Goal: Use online tool/utility

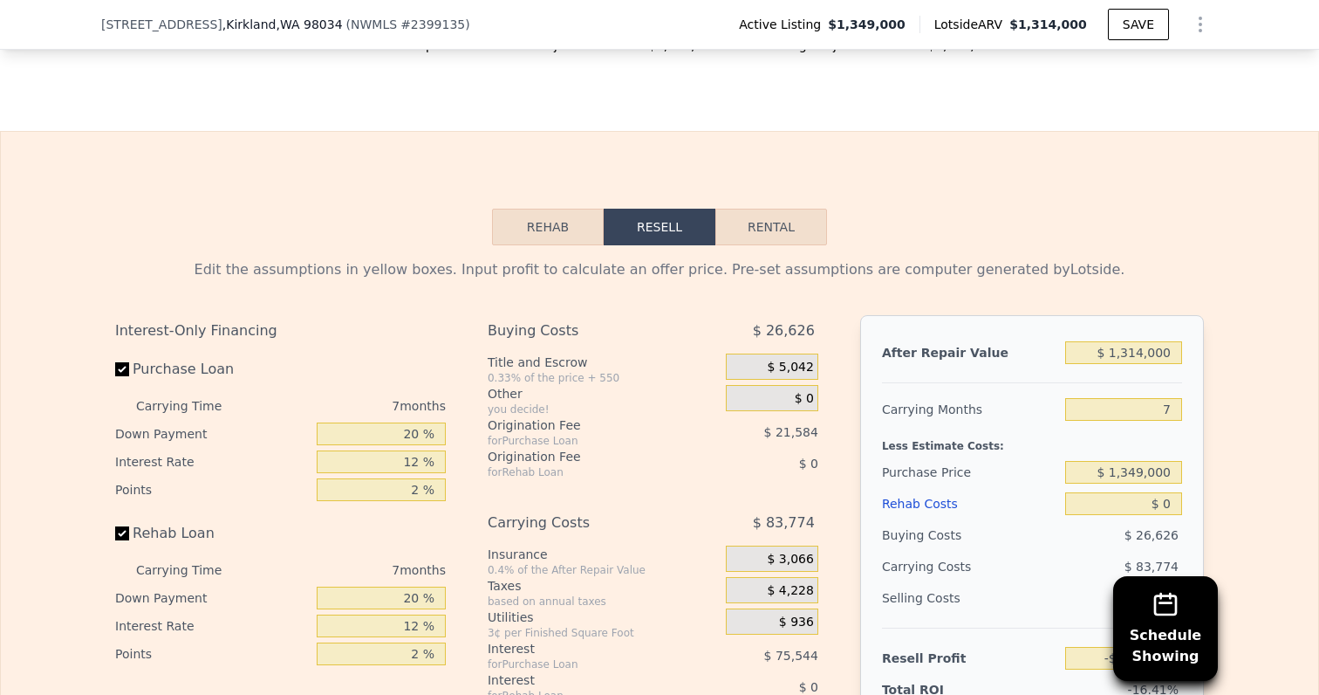
scroll to position [2730, 0]
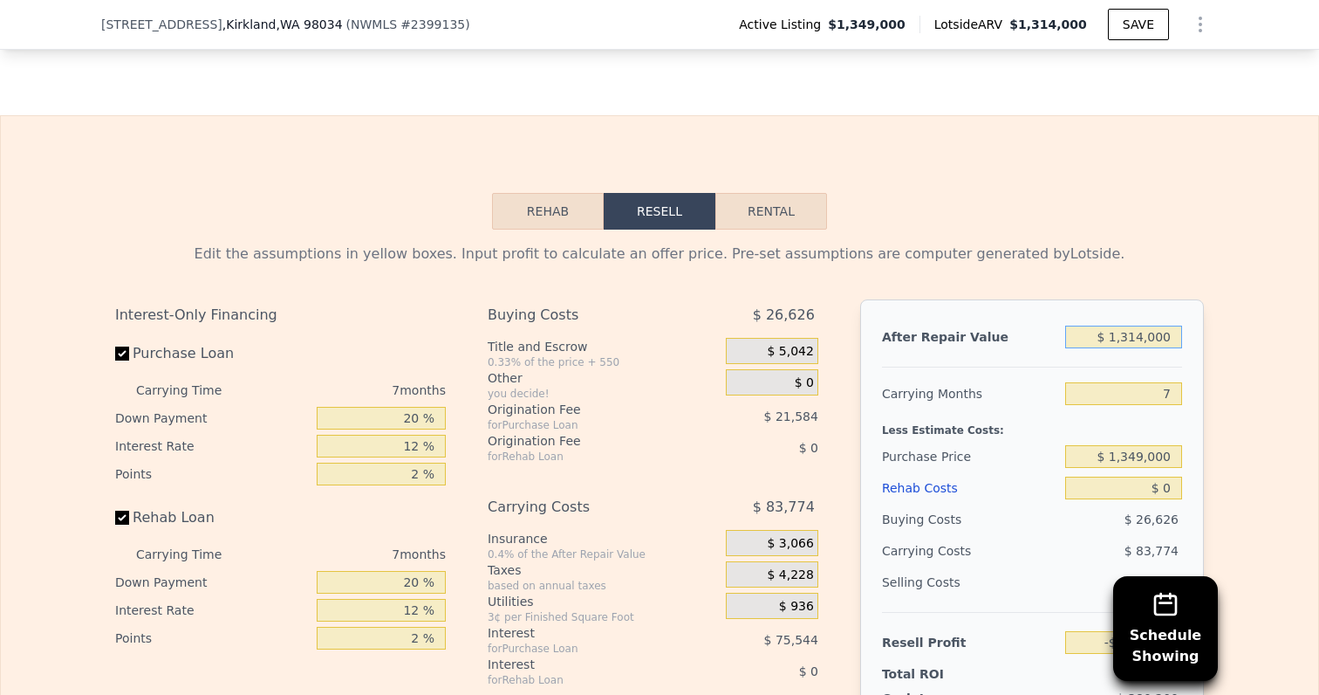
drag, startPoint x: 1124, startPoint y: 339, endPoint x: 1244, endPoint y: 339, distance: 120.4
click at [1244, 339] on div "Edit the assumptions in yellow boxes. Input profit to calculate an offer price.…" at bounding box center [660, 553] width 1318 height 649
drag, startPoint x: 1118, startPoint y: 458, endPoint x: 1195, endPoint y: 458, distance: 76.8
click at [1195, 458] on div "After Repair Value $ 1,314,000 Carrying Months 7 Less Estimate Costs: Purchase …" at bounding box center [1032, 541] width 344 height 485
type input "$ 1,035,000"
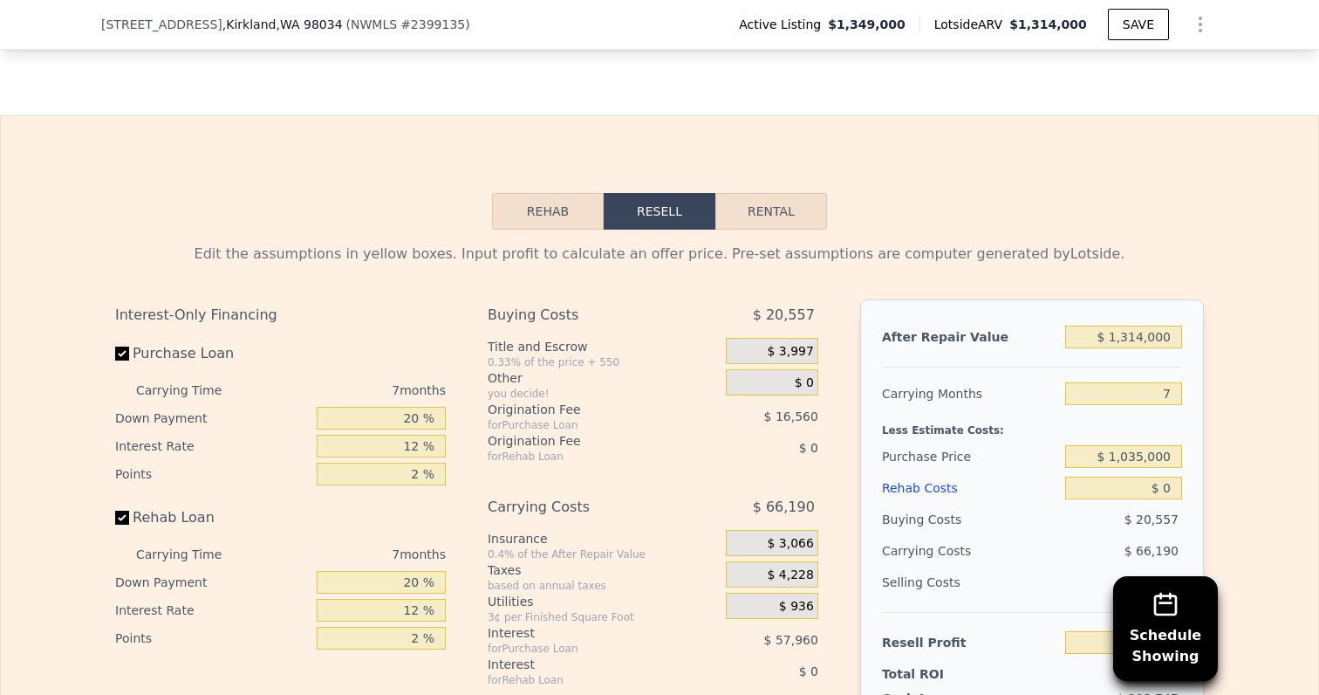
type input "$ 98,238"
click at [1216, 464] on div "Edit the assumptions in yellow boxes. Input profit to calculate an offer price.…" at bounding box center [659, 553] width 1117 height 649
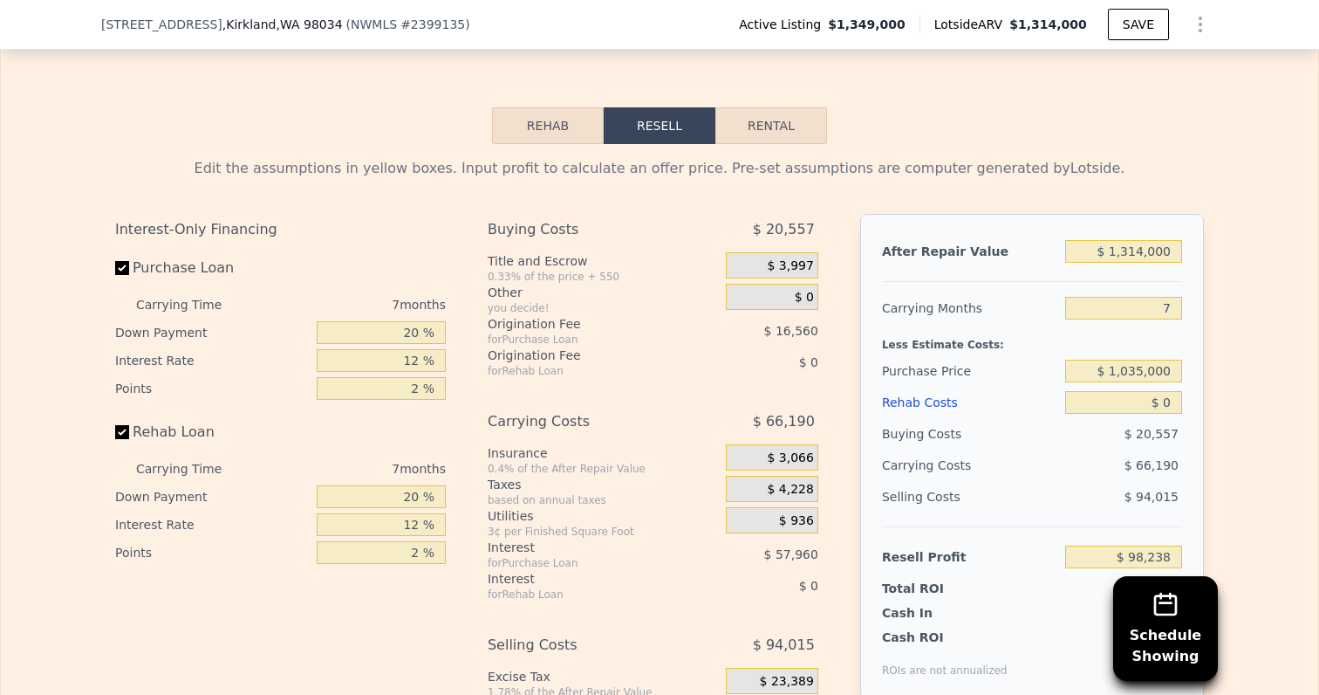
scroll to position [2835, 0]
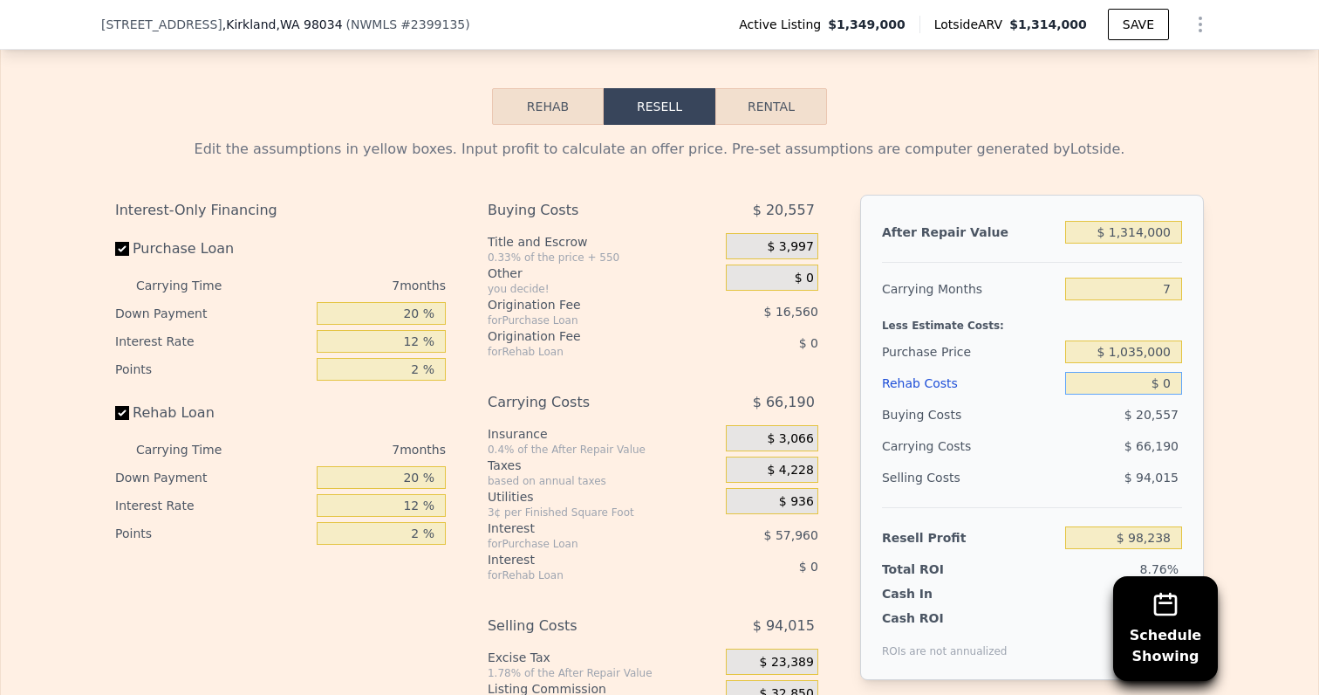
click at [1173, 378] on input "$ 0" at bounding box center [1123, 383] width 117 height 23
type input "$ 12"
type input "$ 98,226"
type input "$ 120"
type input "$ 98,109"
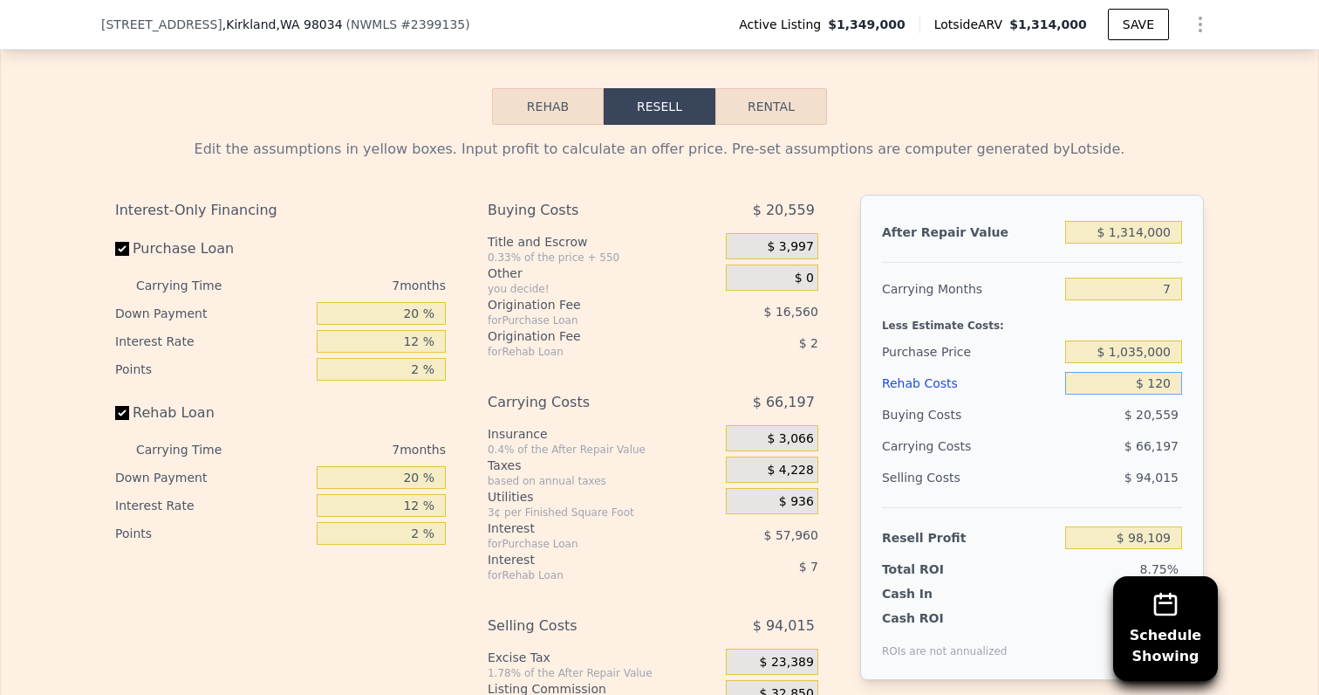
type input "$ 1,200"
type input "$ 96,949"
type input "$ 12,000"
type input "$ 85,374"
type input "$ 120,000"
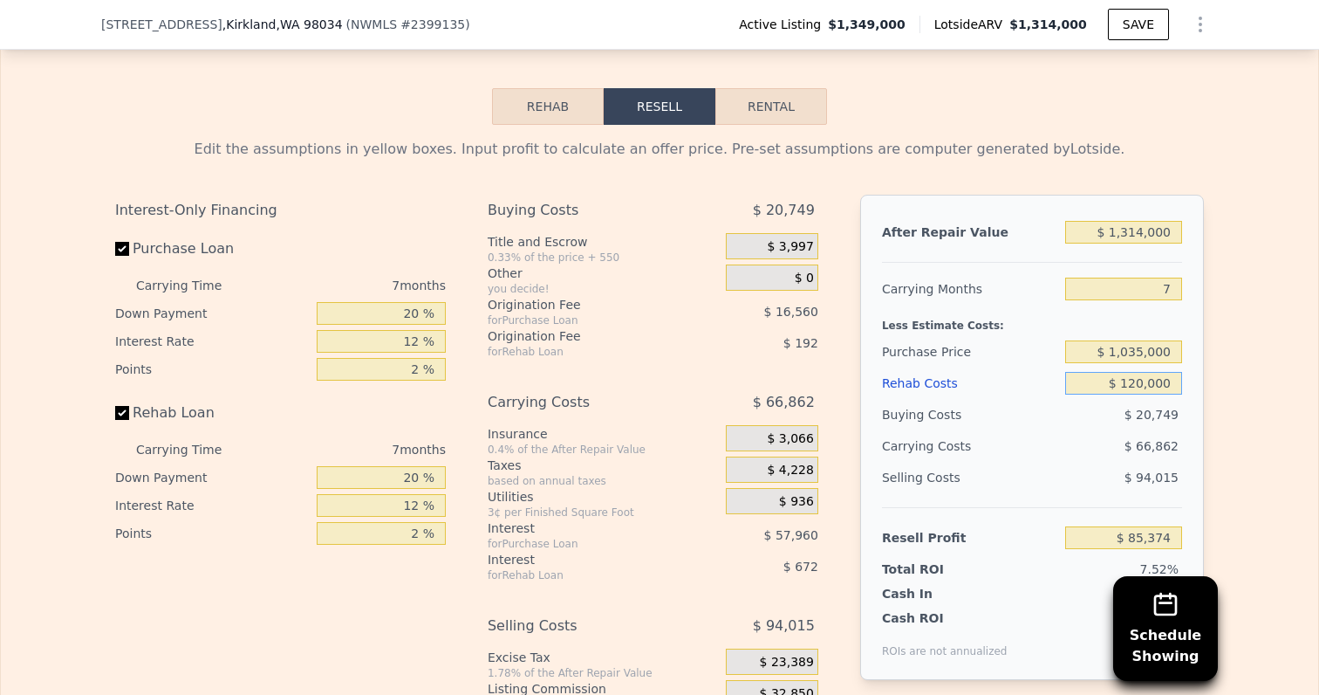
type input "-$ 30,402"
click at [1205, 366] on div "Edit the assumptions in yellow boxes. Input profit to calculate an offer price.…" at bounding box center [659, 449] width 1117 height 649
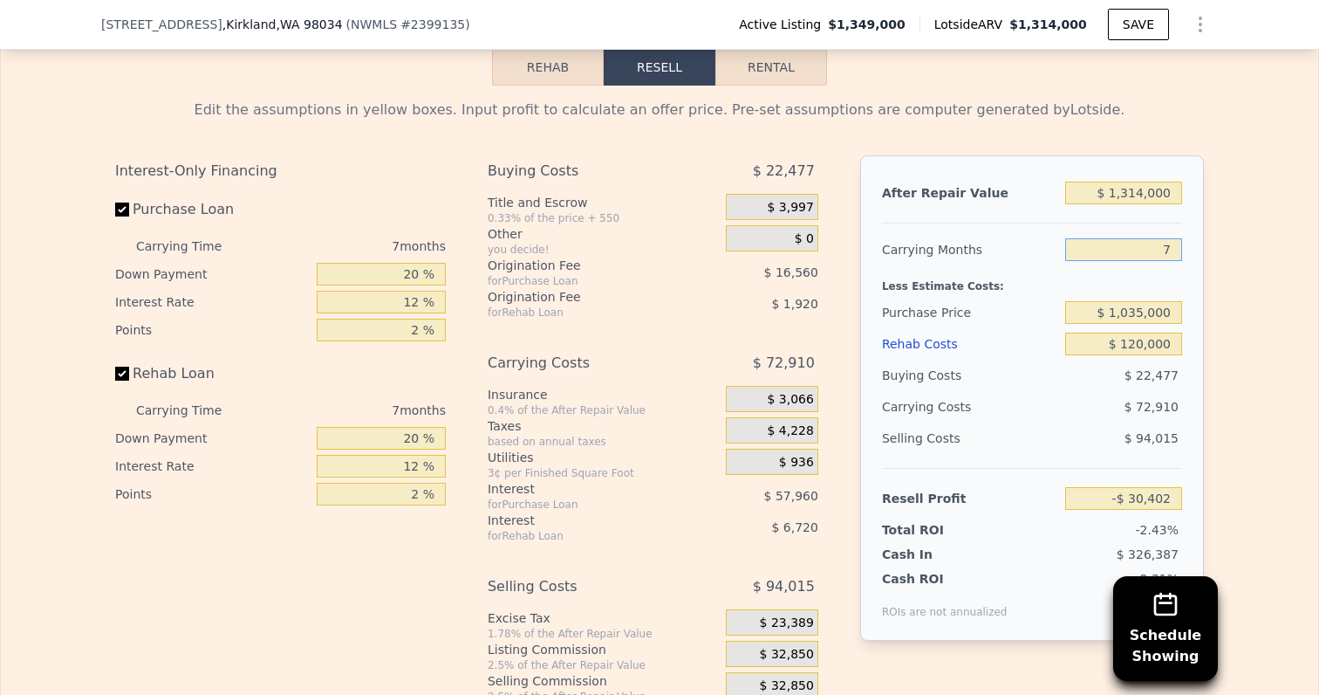
drag, startPoint x: 1164, startPoint y: 250, endPoint x: 1195, endPoint y: 250, distance: 30.5
click at [1195, 250] on div "After Repair Value $ 1,314,000 Carrying Months 7 Less Estimate Costs: Purchase …" at bounding box center [1032, 397] width 344 height 485
type input "6"
type input "-$ 19,986"
type input "6"
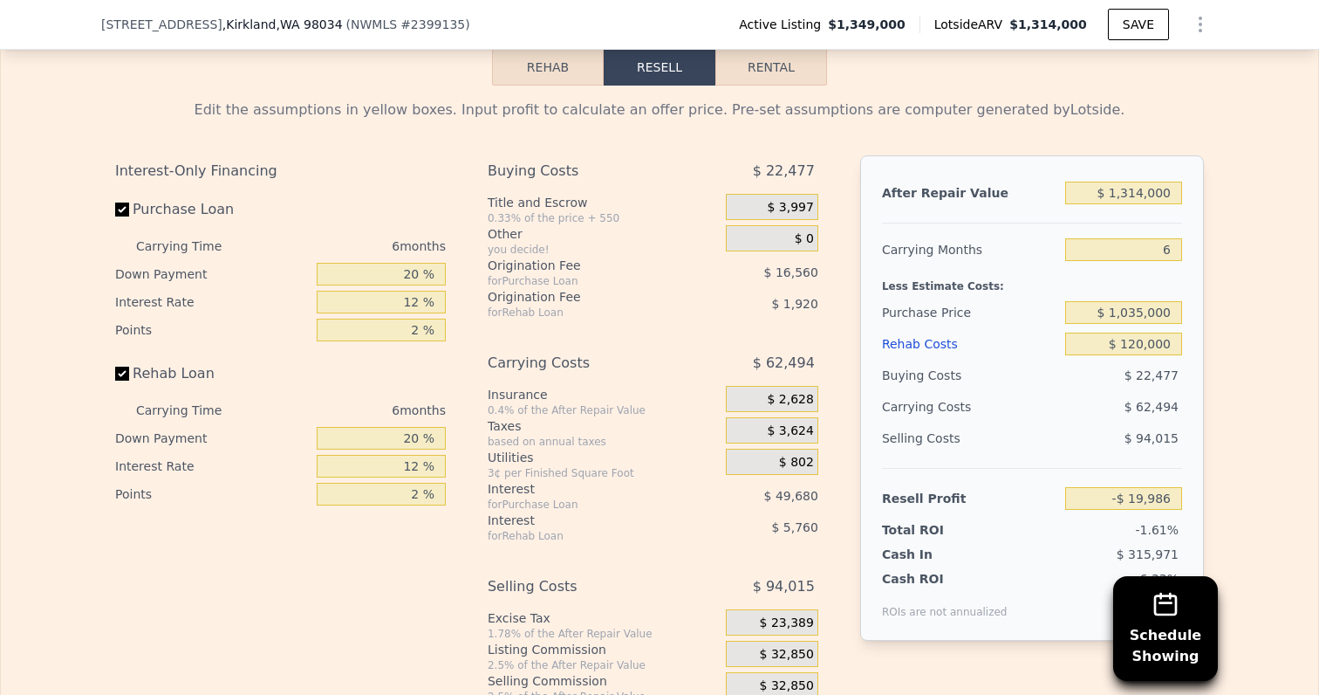
click at [1219, 295] on div "Edit the assumptions in yellow boxes. Input profit to calculate an offer price.…" at bounding box center [660, 410] width 1318 height 649
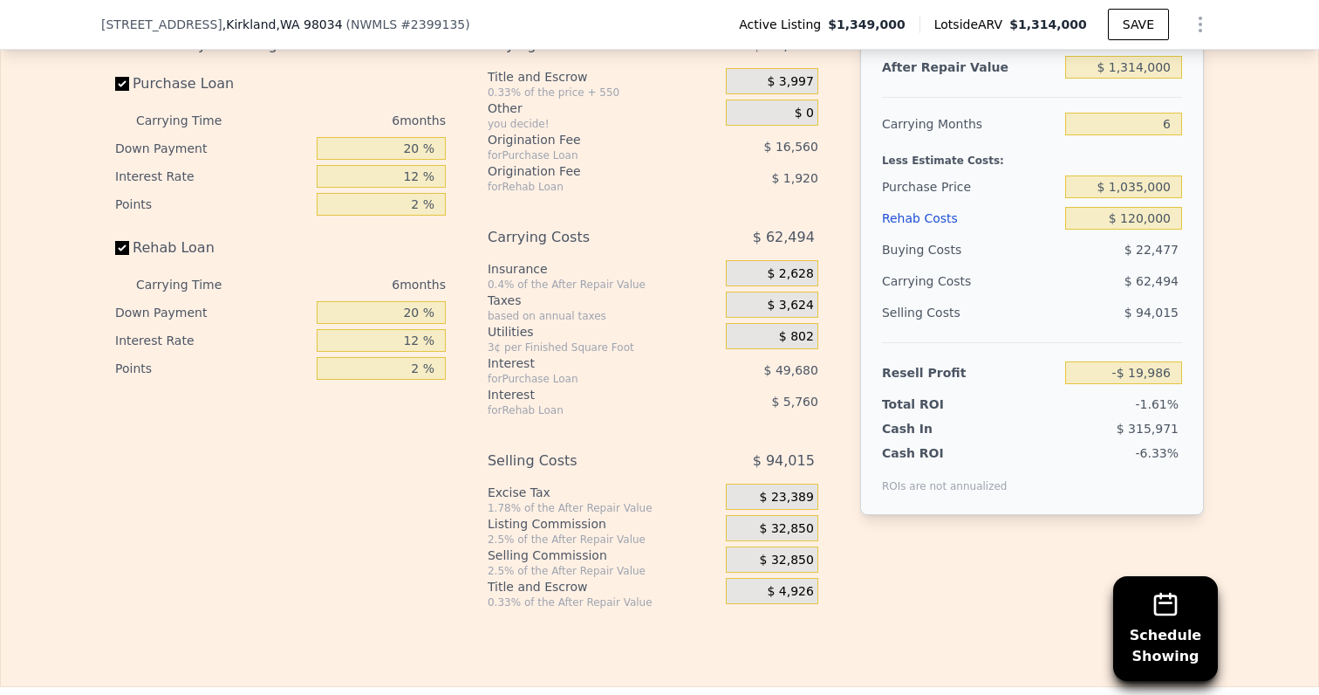
click at [790, 529] on span "$ 32,850" at bounding box center [787, 529] width 54 height 16
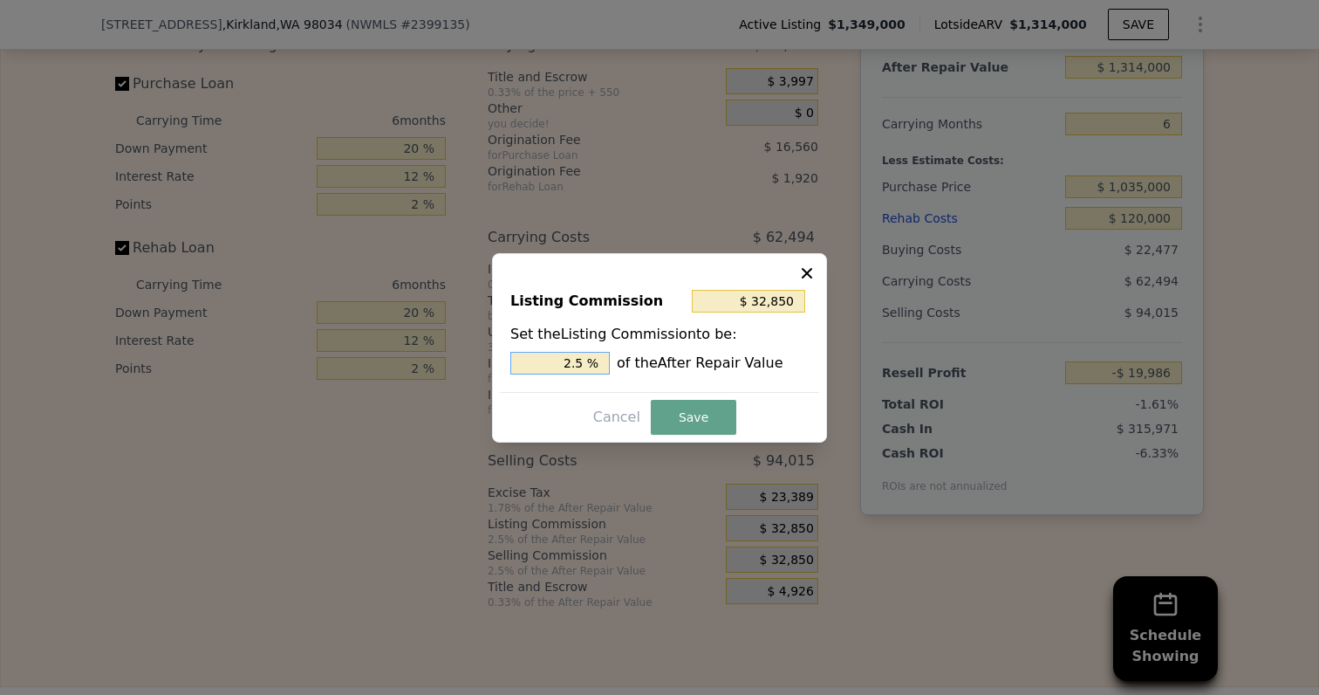
drag, startPoint x: 544, startPoint y: 361, endPoint x: 652, endPoint y: 361, distance: 108.2
click at [650, 361] on div "2.5 % of the After Repair Value" at bounding box center [659, 363] width 298 height 23
type input "$ 13,140"
type input "1. %"
type input "$ 19,710"
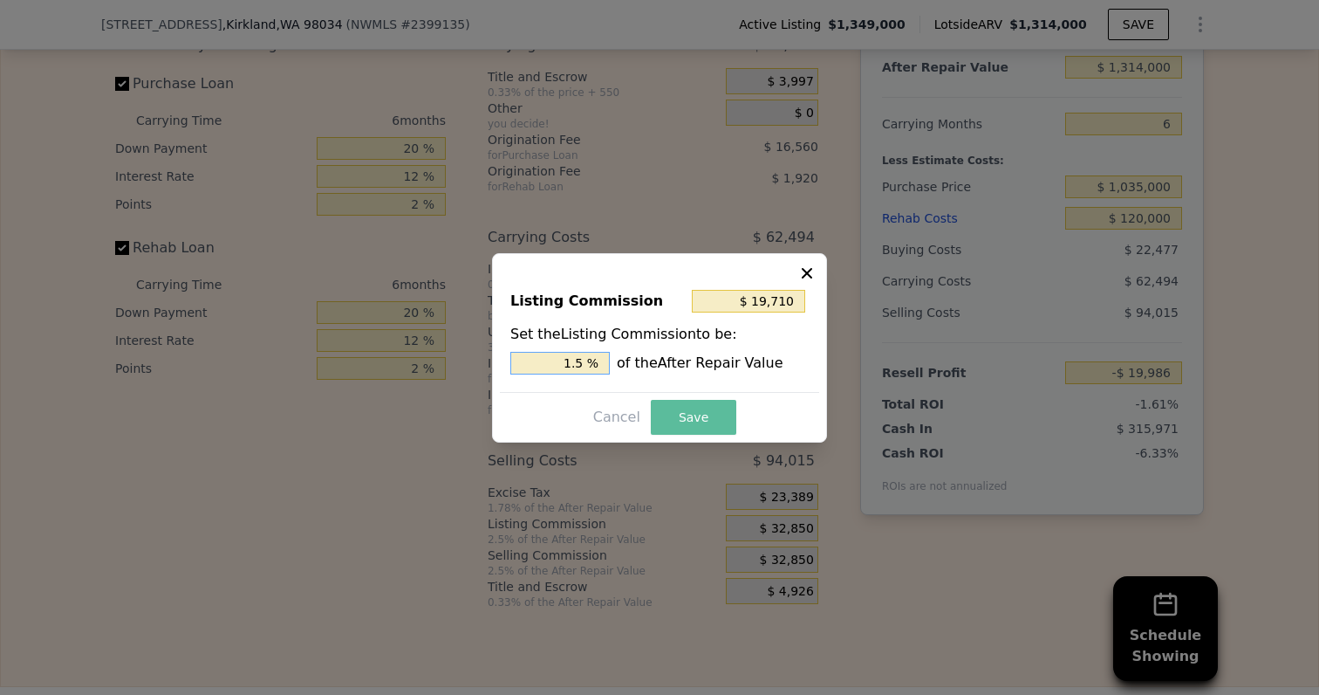
type input "1.5 %"
click at [705, 421] on button "Save" at bounding box center [694, 417] width 86 height 35
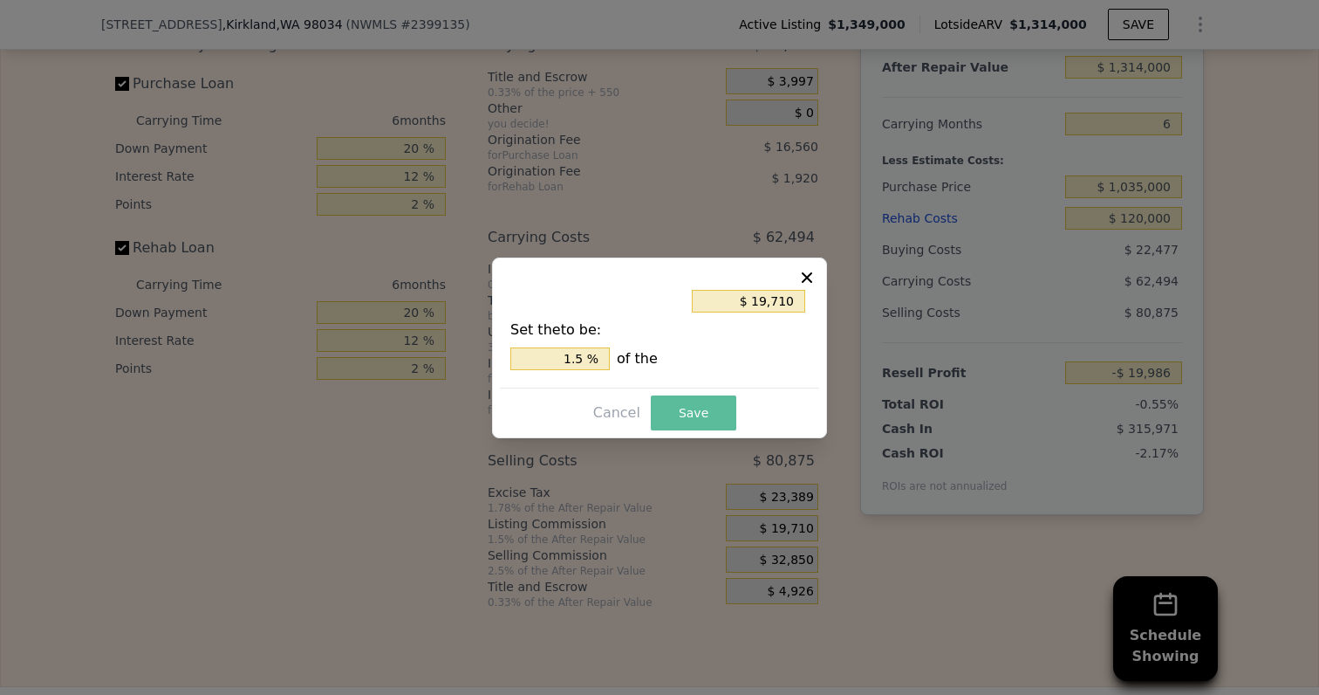
type input "-$ 6,846"
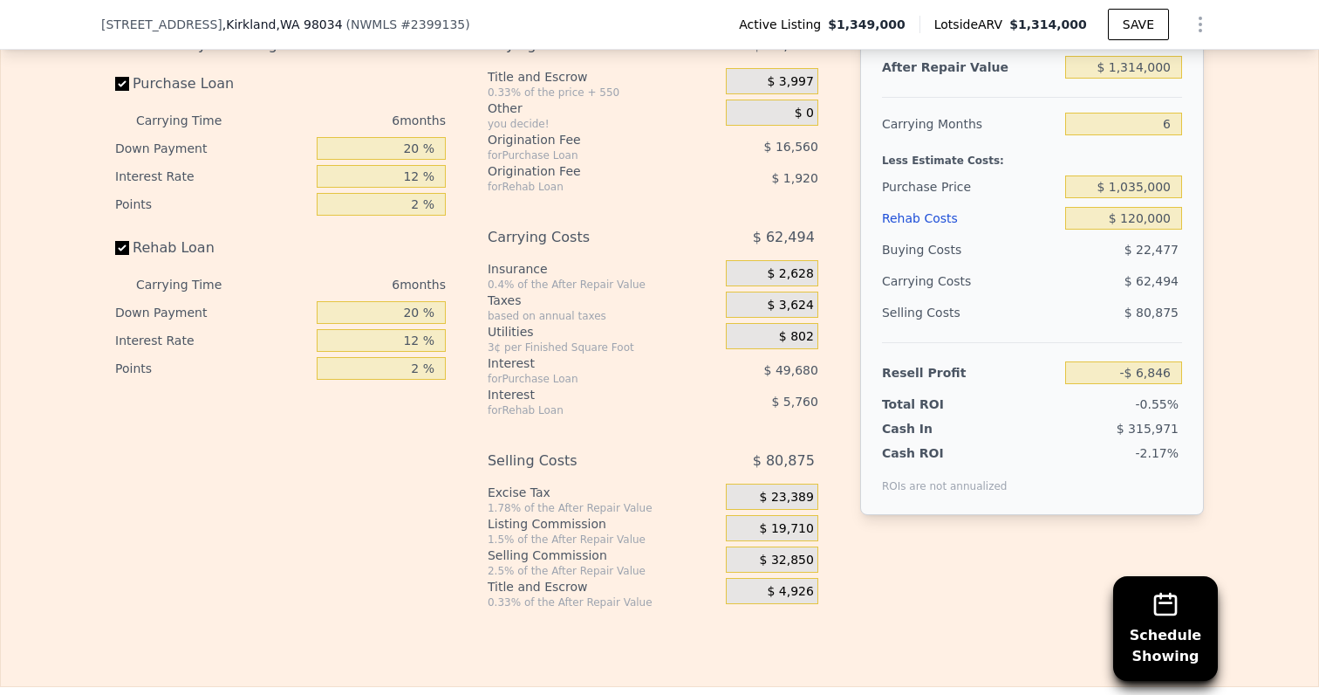
scroll to position [2942, 0]
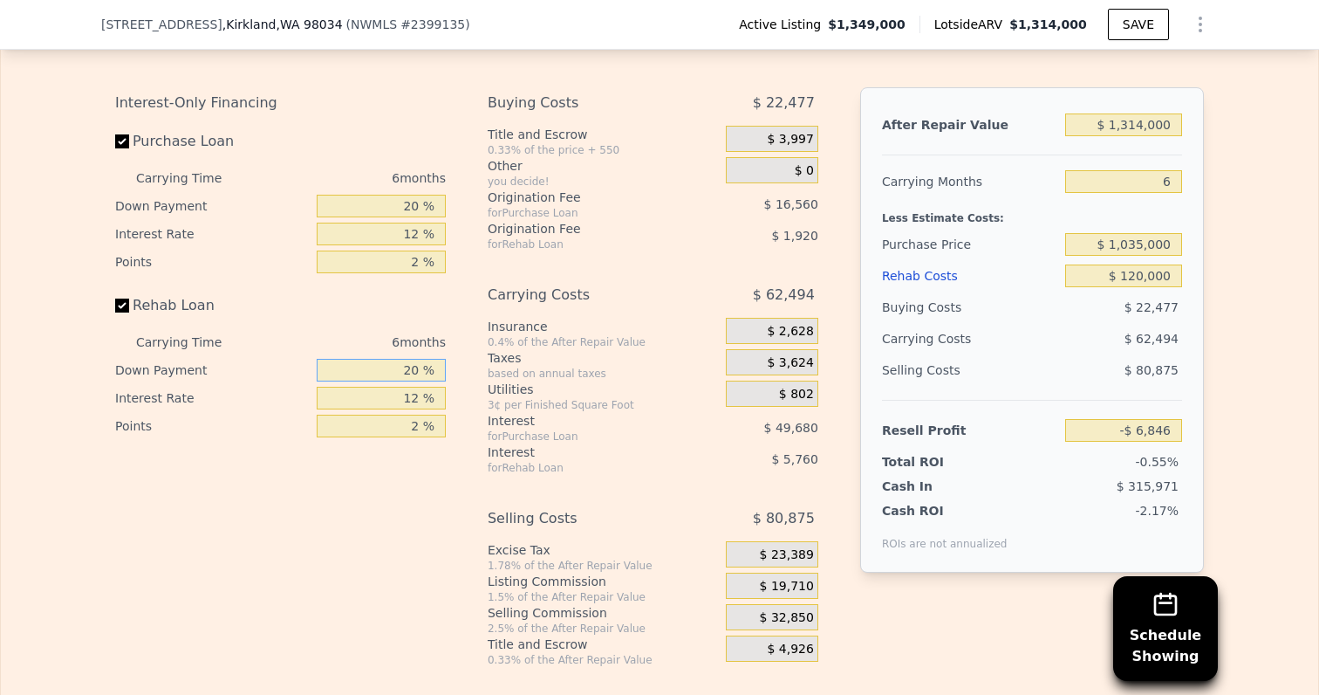
drag, startPoint x: 401, startPoint y: 369, endPoint x: 451, endPoint y: 369, distance: 50.6
click at [451, 369] on div "Interest-Only Financing Purchase Loan Carrying Time 6 months Down Payment 20 % …" at bounding box center [287, 376] width 345 height 579
type input "1 %"
type input "-$ 8,670"
type input "10 %"
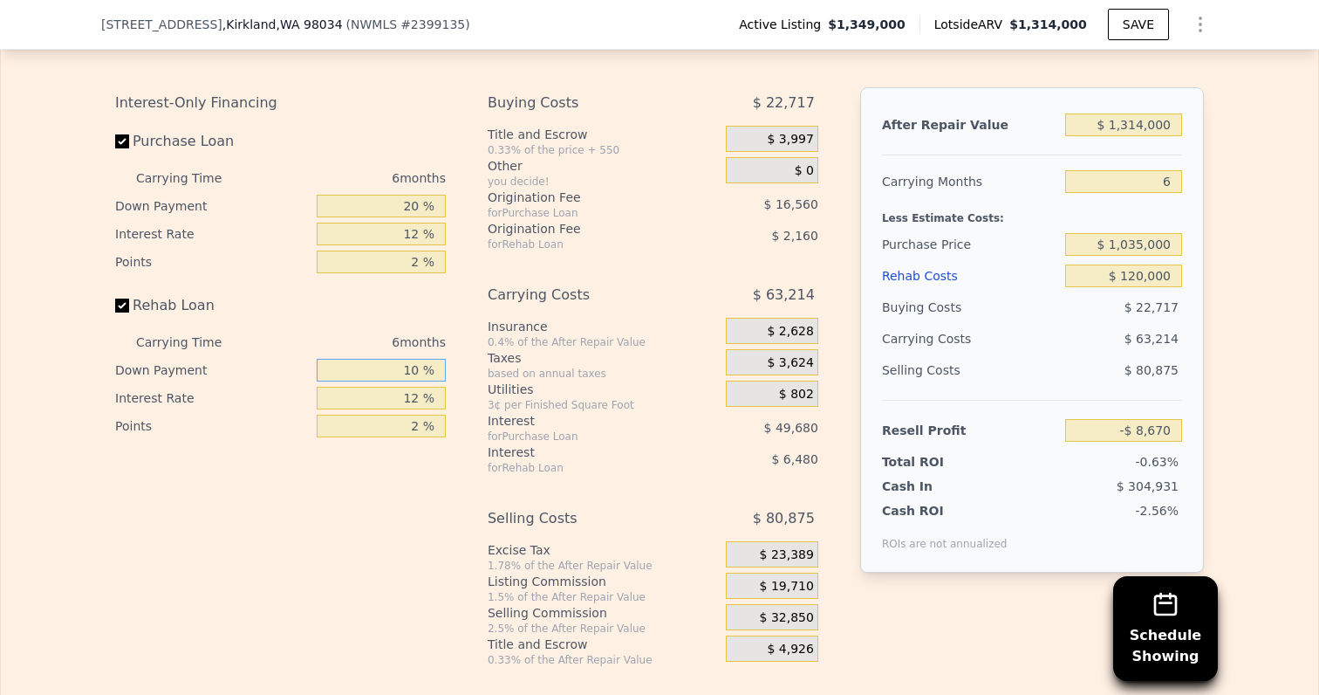
type input "-$ 7,806"
type input "10 %"
drag, startPoint x: 408, startPoint y: 399, endPoint x: 430, endPoint y: 399, distance: 21.8
click at [430, 399] on input "12 %" at bounding box center [381, 398] width 129 height 23
type input "1 %"
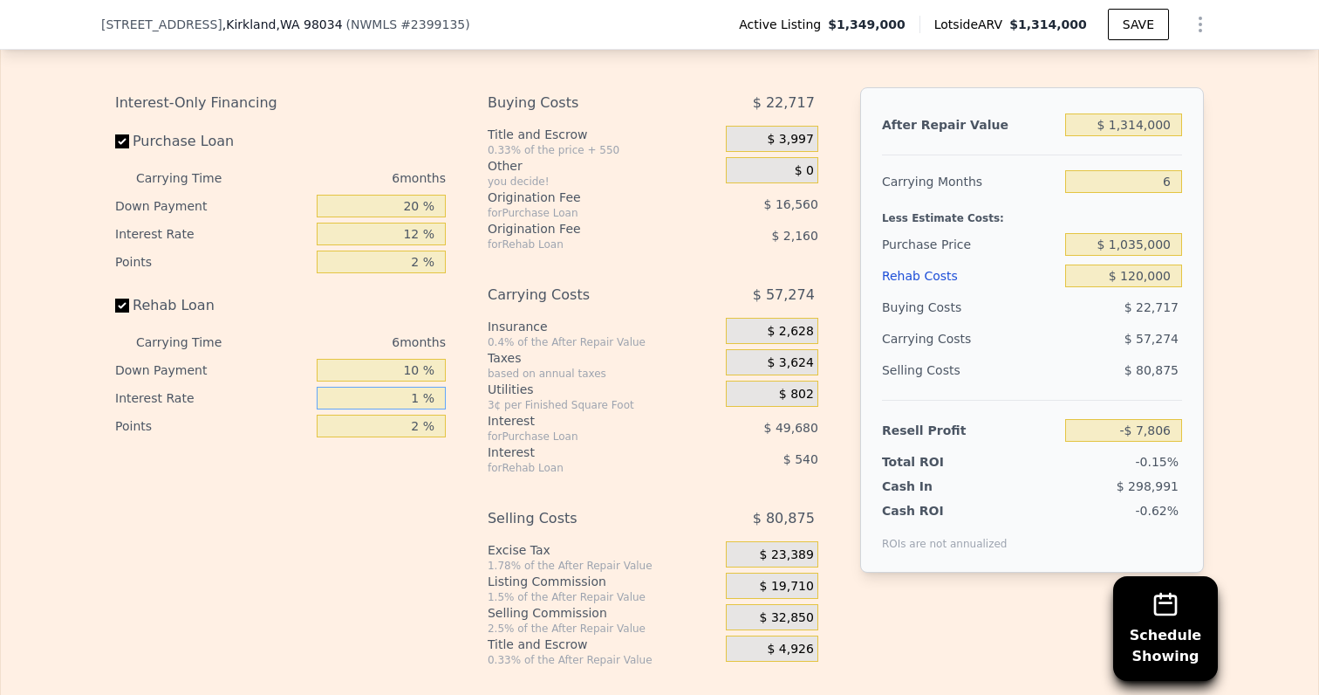
type input "-$ 1,866"
type input "10 %"
type input "-$ 6,726"
type input "10 %"
click at [432, 426] on input "2 %" at bounding box center [381, 425] width 129 height 23
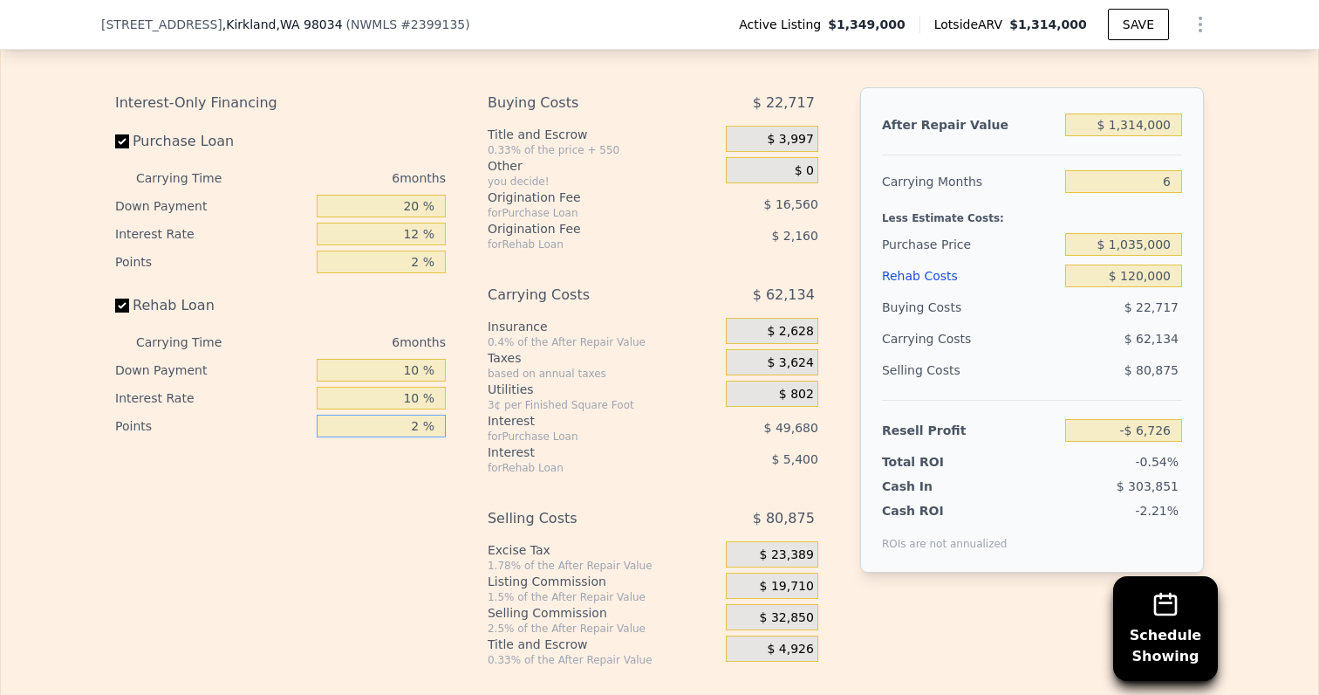
type input "1 %"
type input "-$ 5,646"
type input "1.5 %"
type input "-$ 6,186"
type input "1.5 %"
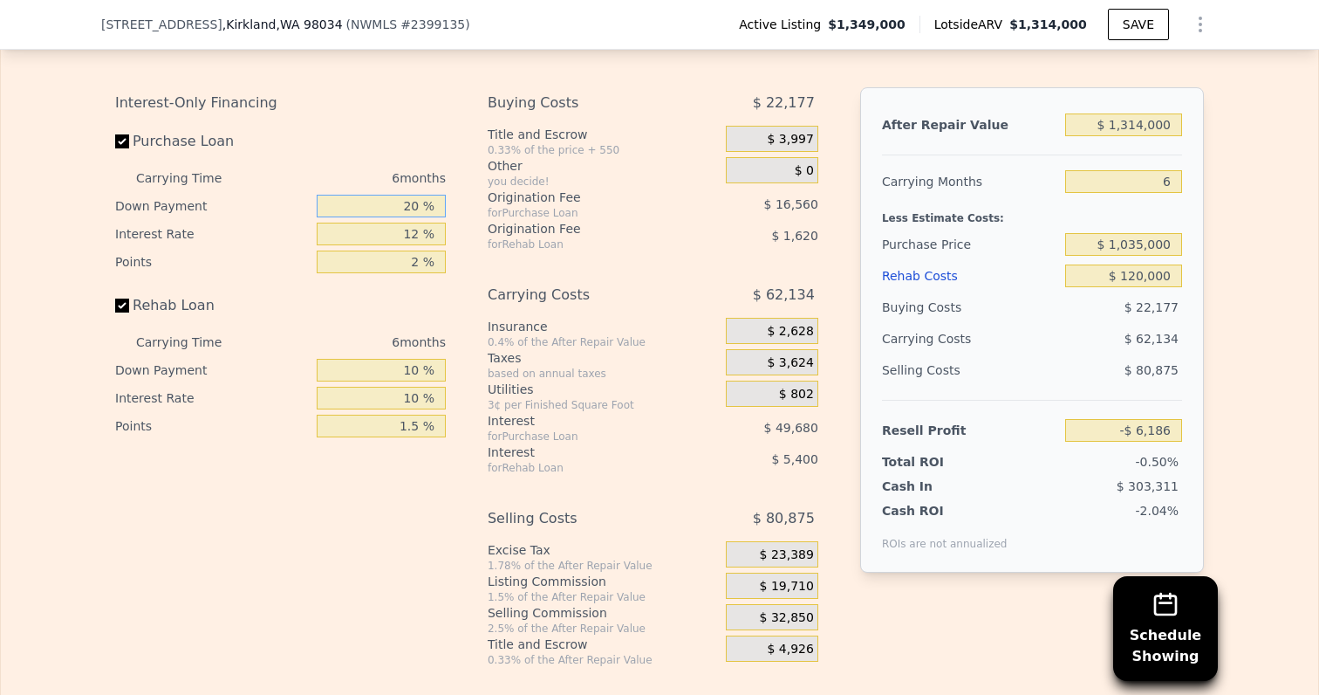
drag, startPoint x: 400, startPoint y: 204, endPoint x: 496, endPoint y: 204, distance: 96.9
click at [496, 204] on div "Interest-Only Financing Purchase Loan Carrying Time 6 months Down Payment 20 % …" at bounding box center [659, 376] width 1089 height 579
type input "1 %"
type input "-$ 21,921"
type input "10 %"
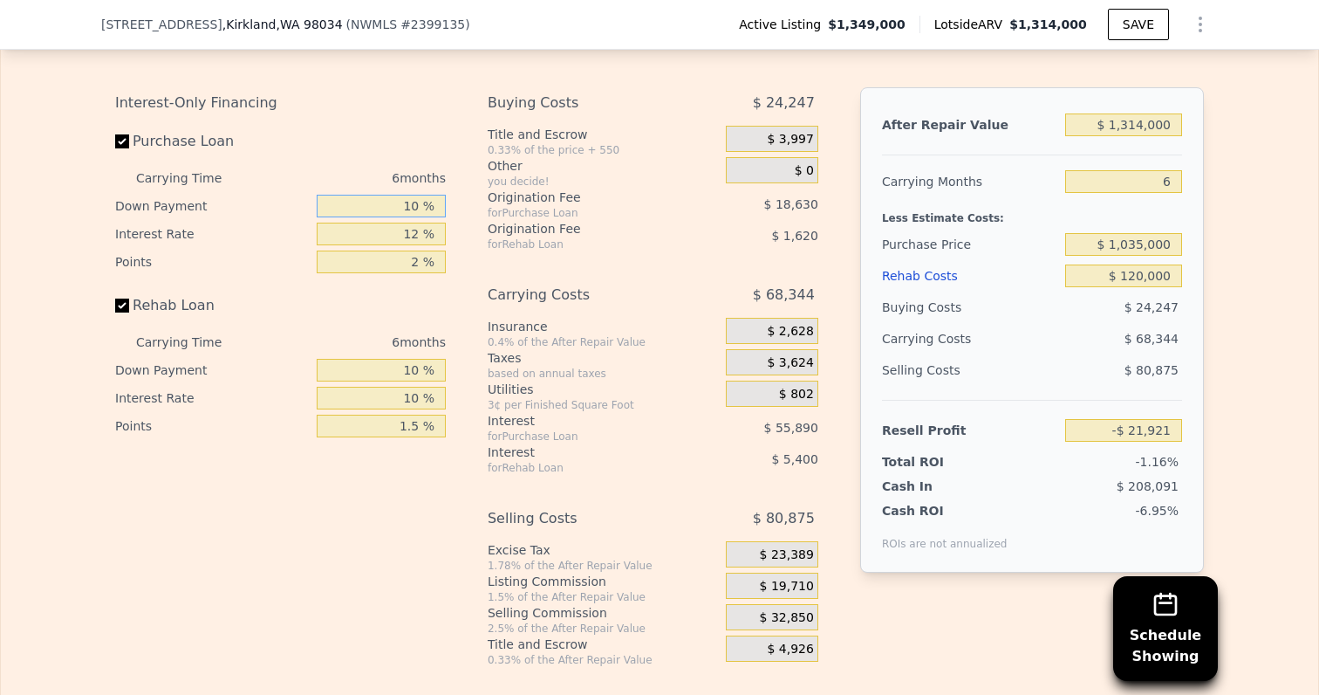
type input "-$ 14,466"
type input "10 %"
drag, startPoint x: 418, startPoint y: 234, endPoint x: 447, endPoint y: 234, distance: 28.8
click at [447, 234] on div "Interest-Only Financing Purchase Loan Carrying Time 6 months Down Payment 10 % …" at bounding box center [287, 376] width 345 height 579
type input "1 %"
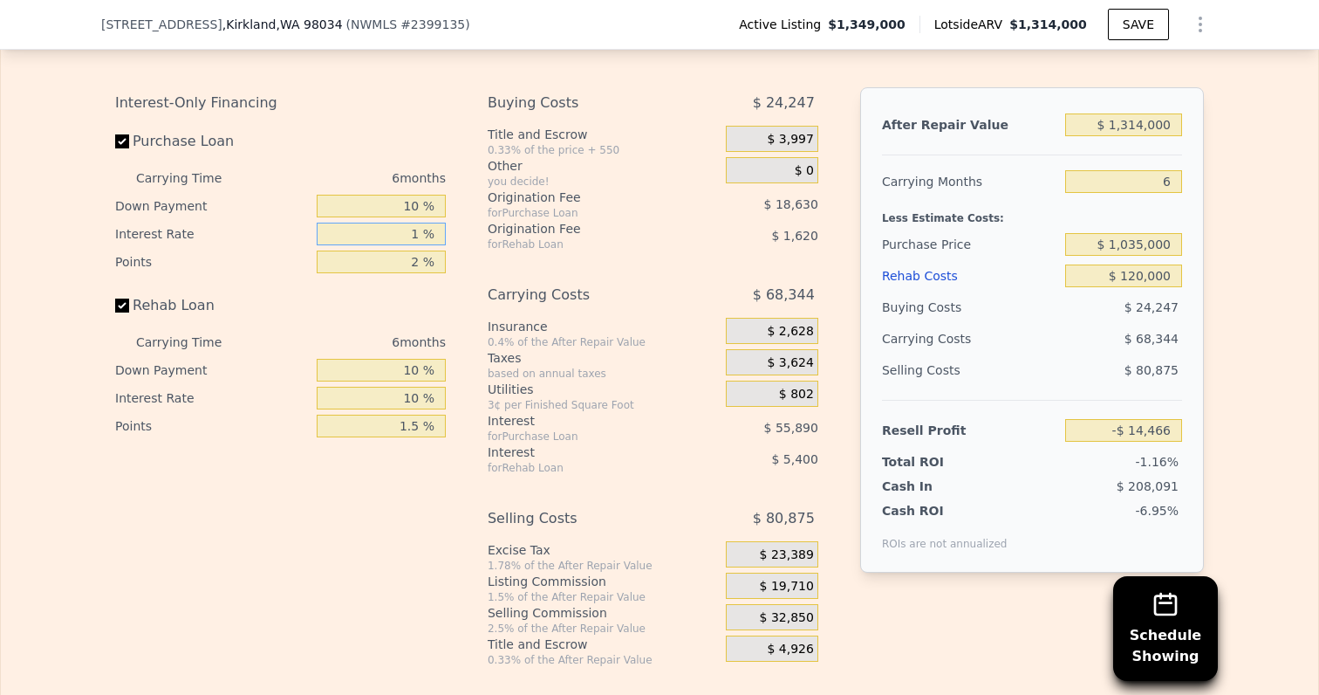
type input "$ 36,768"
type input "10 %"
type input "-$ 5,154"
type input "10 %"
drag, startPoint x: 397, startPoint y: 260, endPoint x: 429, endPoint y: 260, distance: 32.3
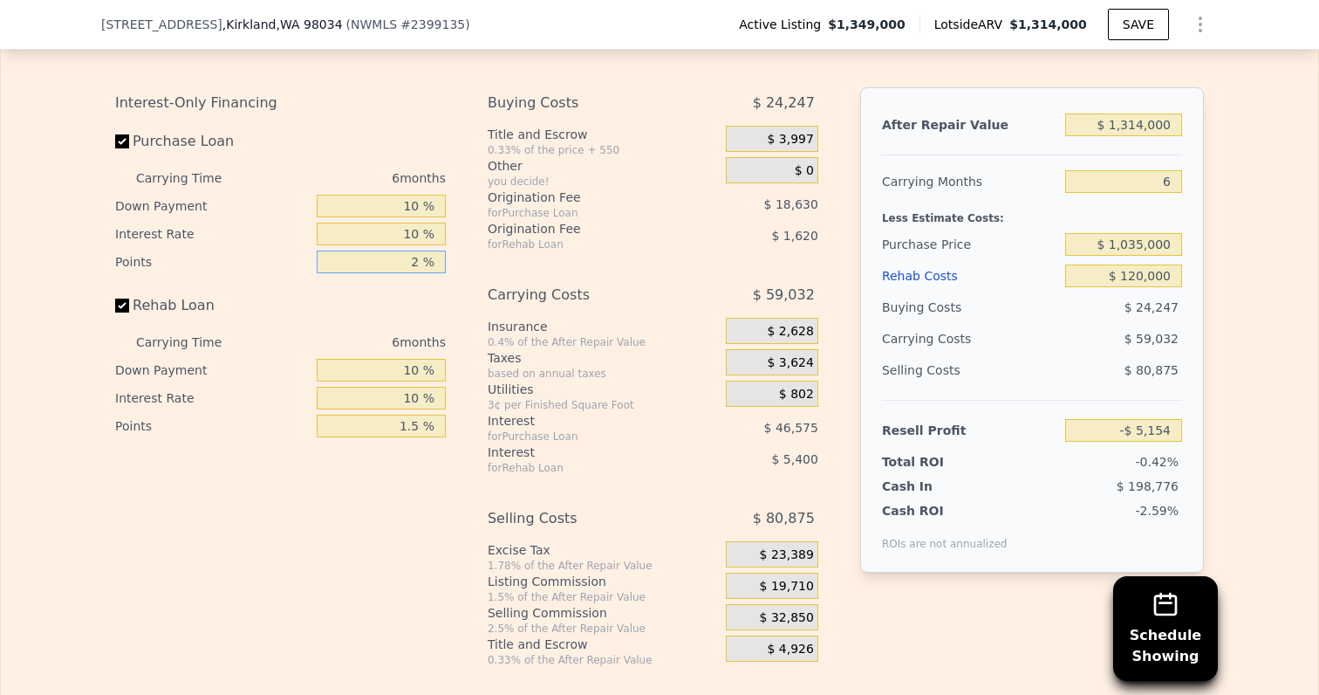
click at [426, 260] on input "2 %" at bounding box center [381, 261] width 129 height 23
type input "1 %"
type input "$ 4,161"
type input "1.5 %"
type input "-$ 497"
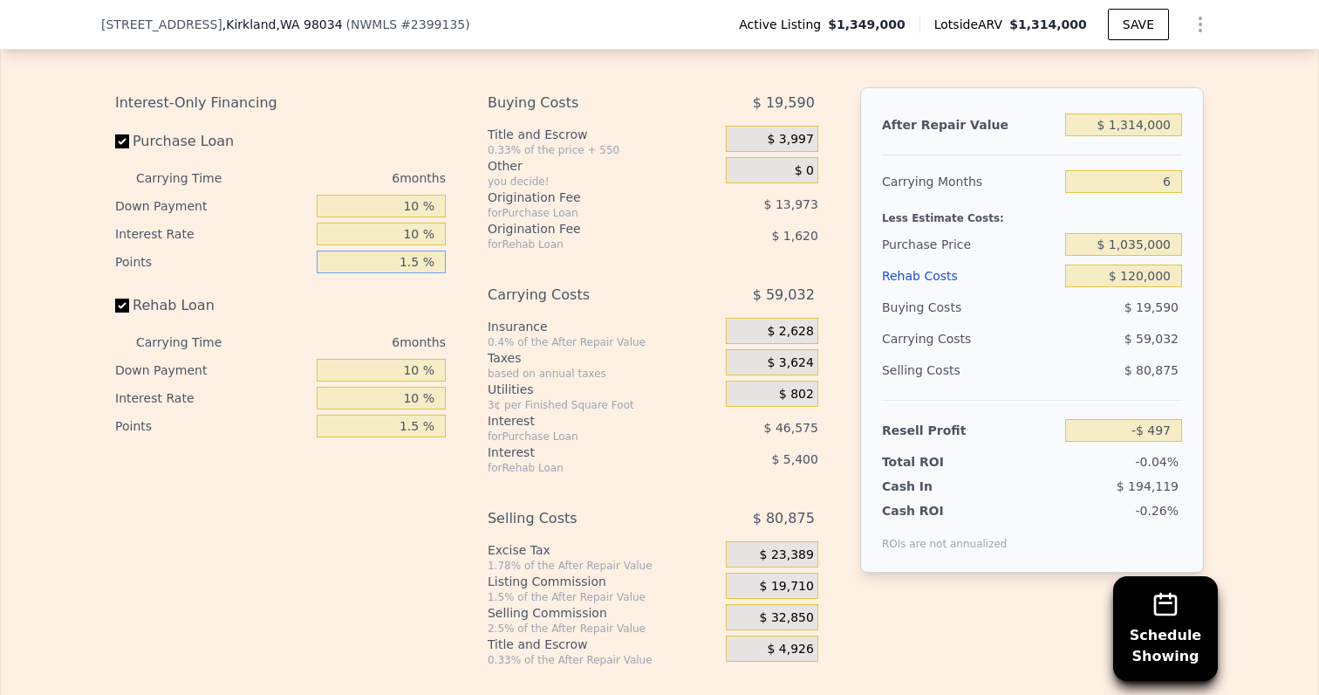
type input "1.5 %"
click at [424, 314] on div "Rehab Loan" at bounding box center [280, 309] width 331 height 38
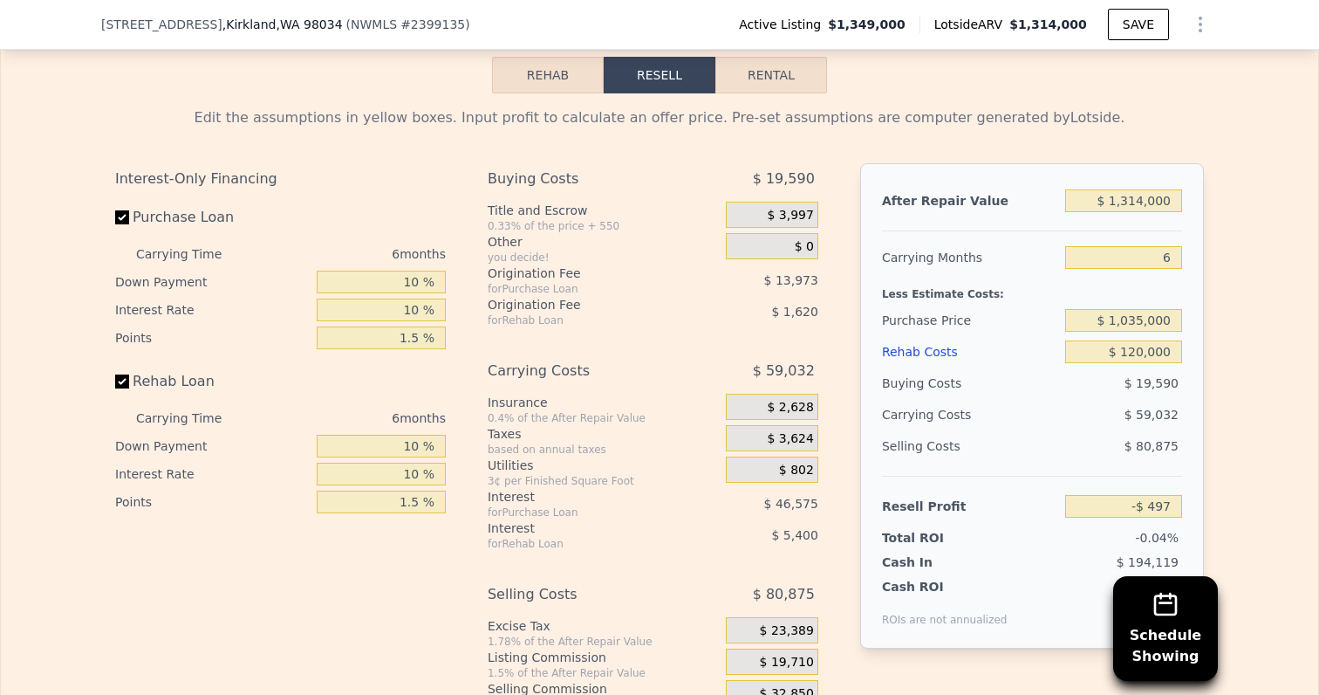
scroll to position [2849, 0]
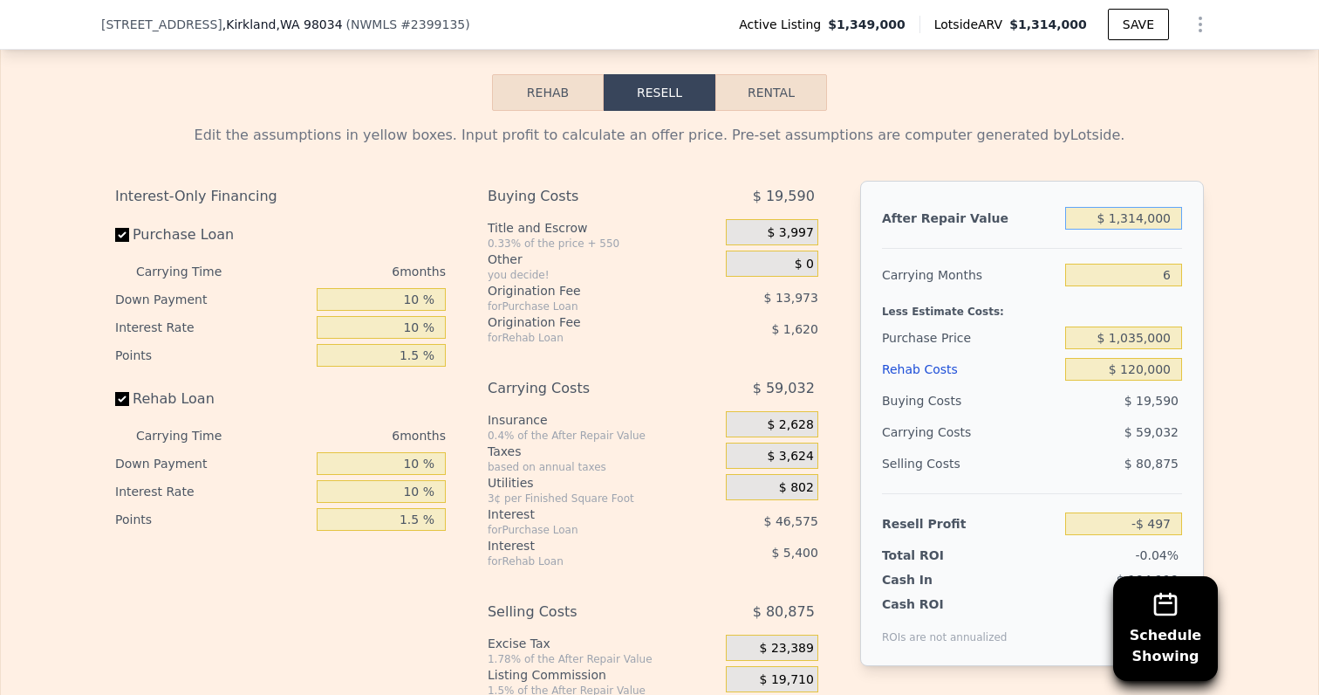
drag, startPoint x: 1130, startPoint y: 221, endPoint x: 1275, endPoint y: 221, distance: 144.8
click at [1276, 221] on div "Edit the assumptions in yellow boxes. Input profit to calculate an offer price.…" at bounding box center [660, 435] width 1318 height 649
type input "$ 13"
type input "-$ 1,231,531"
type input "$ 1"
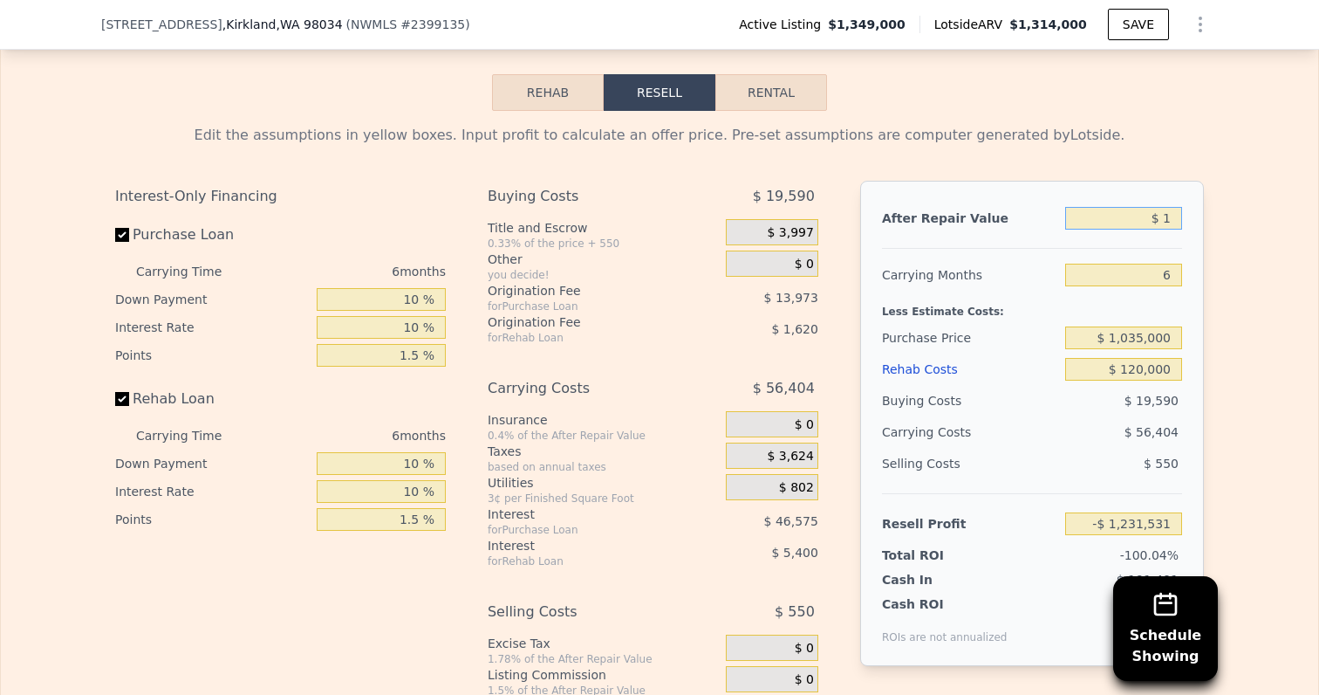
type input "-$ 1,231,543"
type input "$ 12"
type input "-$ 1,231,532"
type input "$ 127"
type input "-$ 1,231,424"
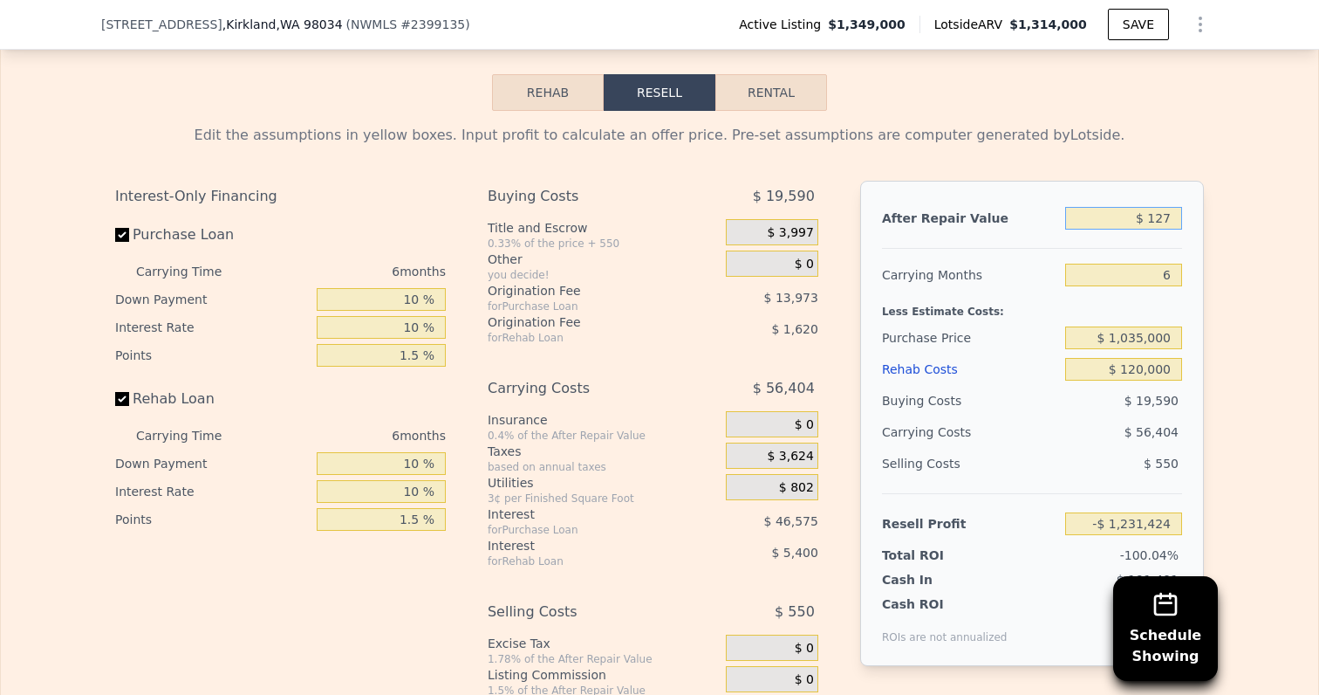
type input "$ 1,275"
type input "-$ 1,230,350"
type input "$ 12,750"
type input "-$ 1,219,599"
type input "$ 127,500"
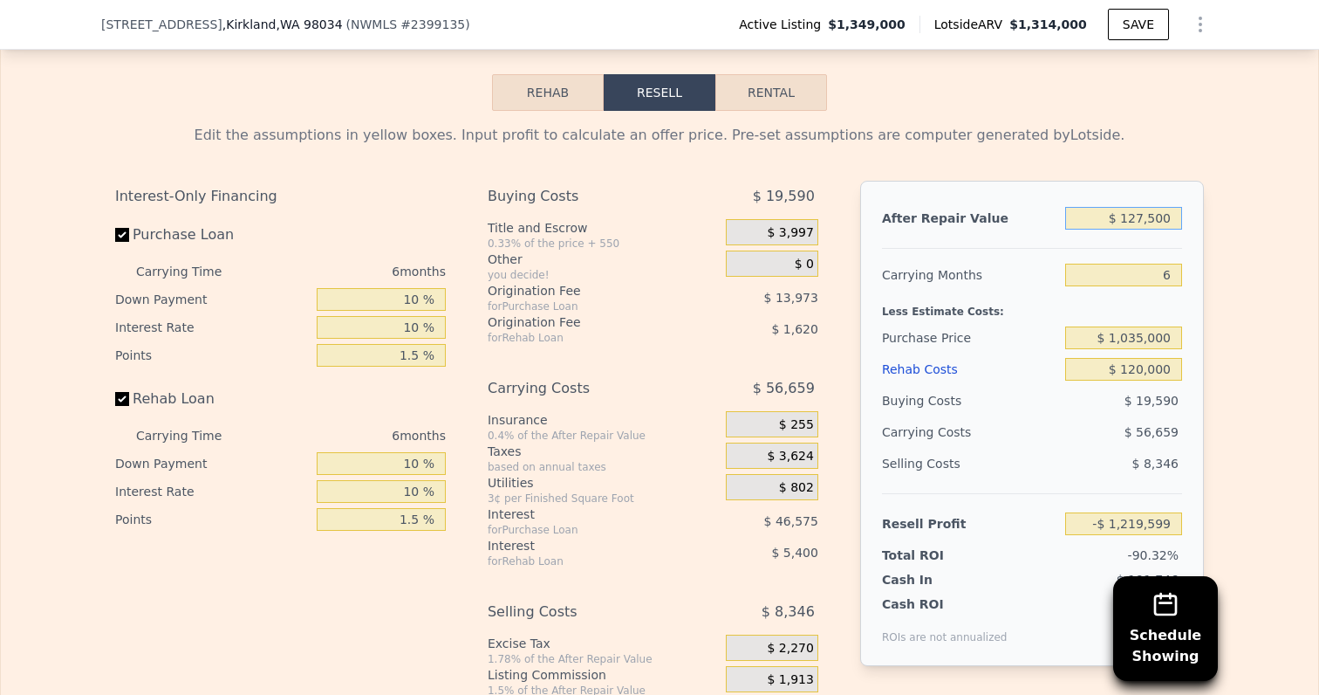
type input "-$ 1,112,095"
type input "$ 1,275,000"
type input "-$ 37,035"
click at [1263, 277] on div "Edit the assumptions in yellow boxes. Input profit to calculate an offer price.…" at bounding box center [660, 435] width 1318 height 649
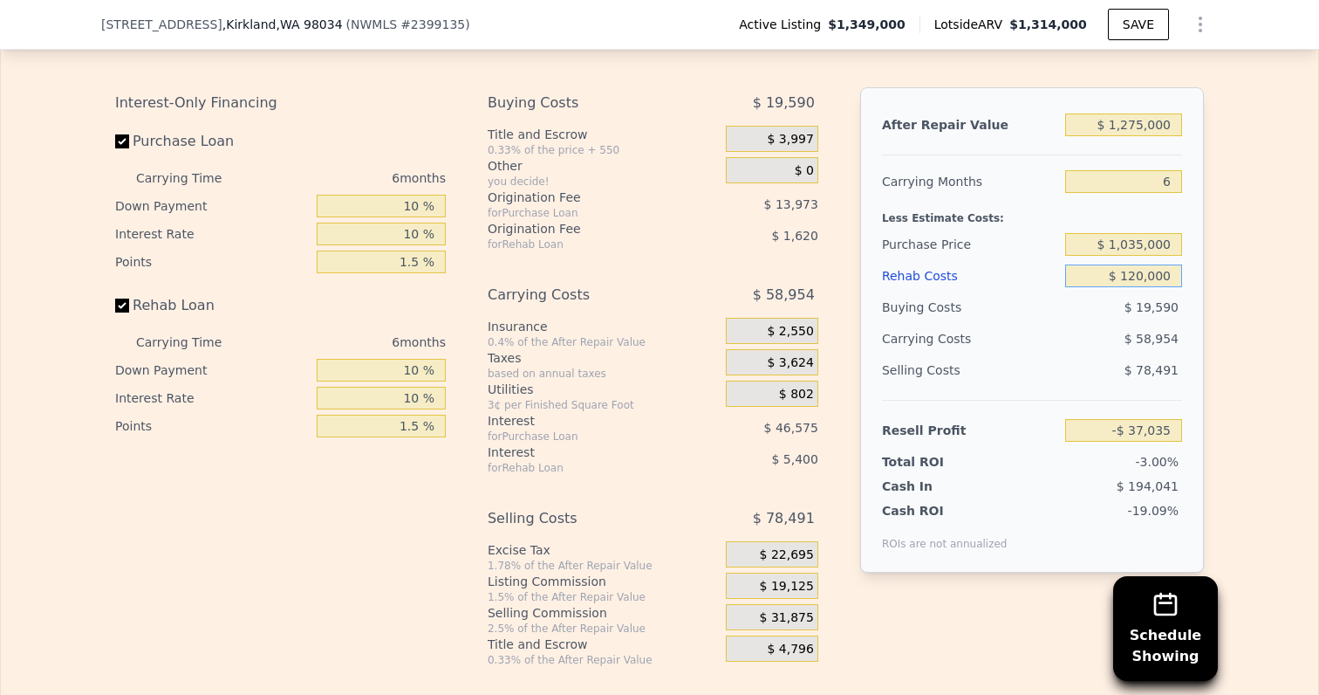
drag, startPoint x: 1130, startPoint y: 270, endPoint x: 1259, endPoint y: 270, distance: 129.1
click at [1259, 270] on div "Edit the assumptions in yellow boxes. Input profit to calculate an offer price.…" at bounding box center [660, 341] width 1318 height 649
type input "$ 11"
type input "$ 89,974"
type input "$ 110"
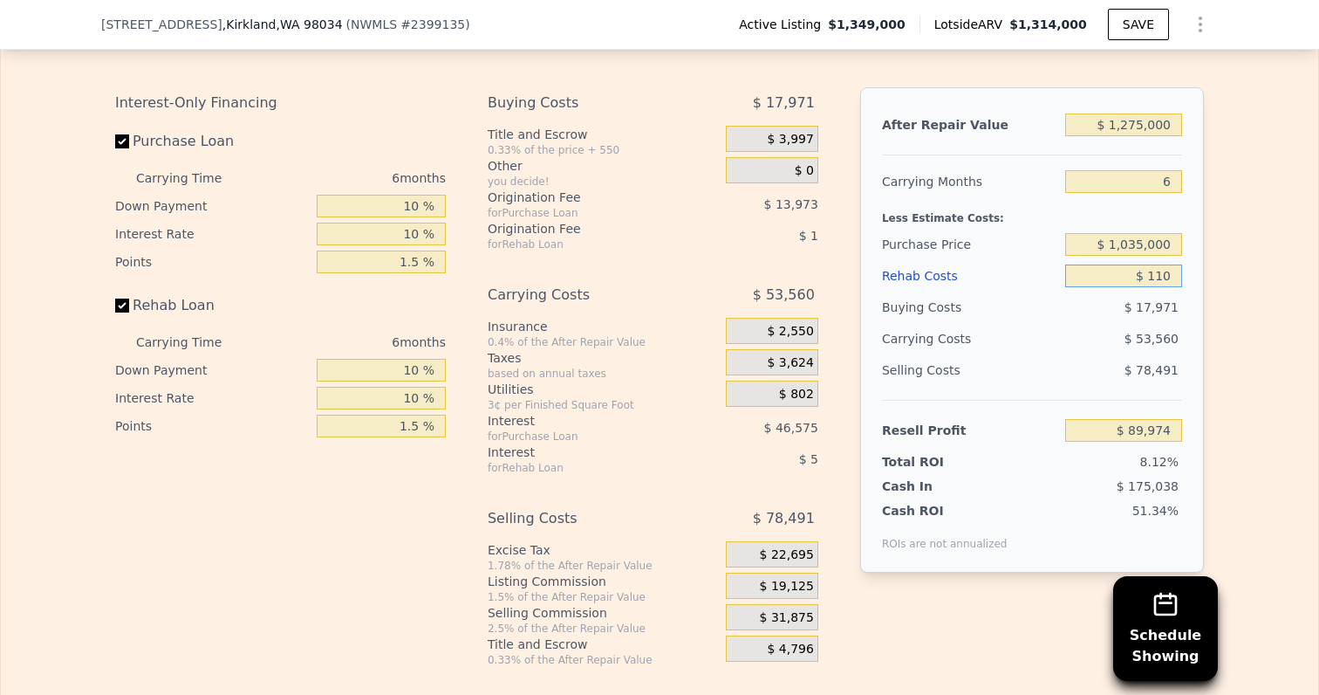
type input "$ 89,868"
type input "$ 1,100"
type input "$ 88,822"
type input "$ 11,000"
type input "$ 78,338"
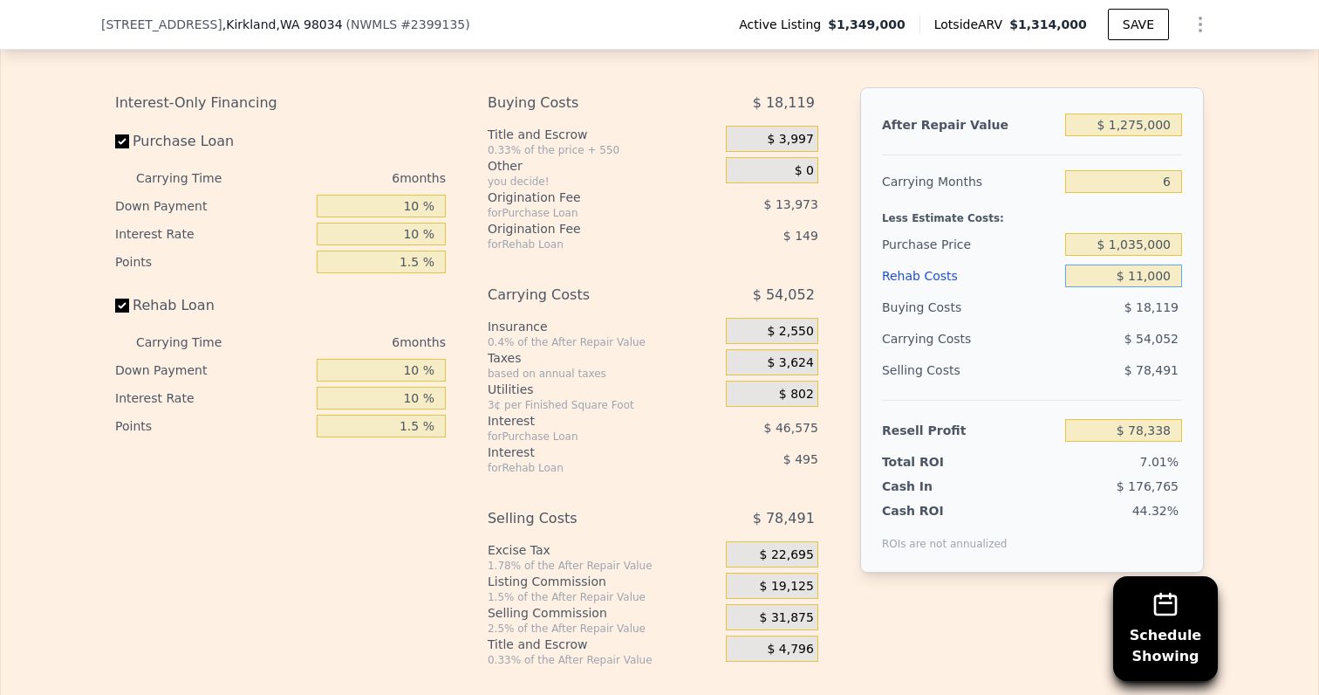
type input "$ 110,000"
type input "-$ 26,450"
type input "$ 1,100,000"
type input "-$ 1,074,365"
type input "$ 110,000"
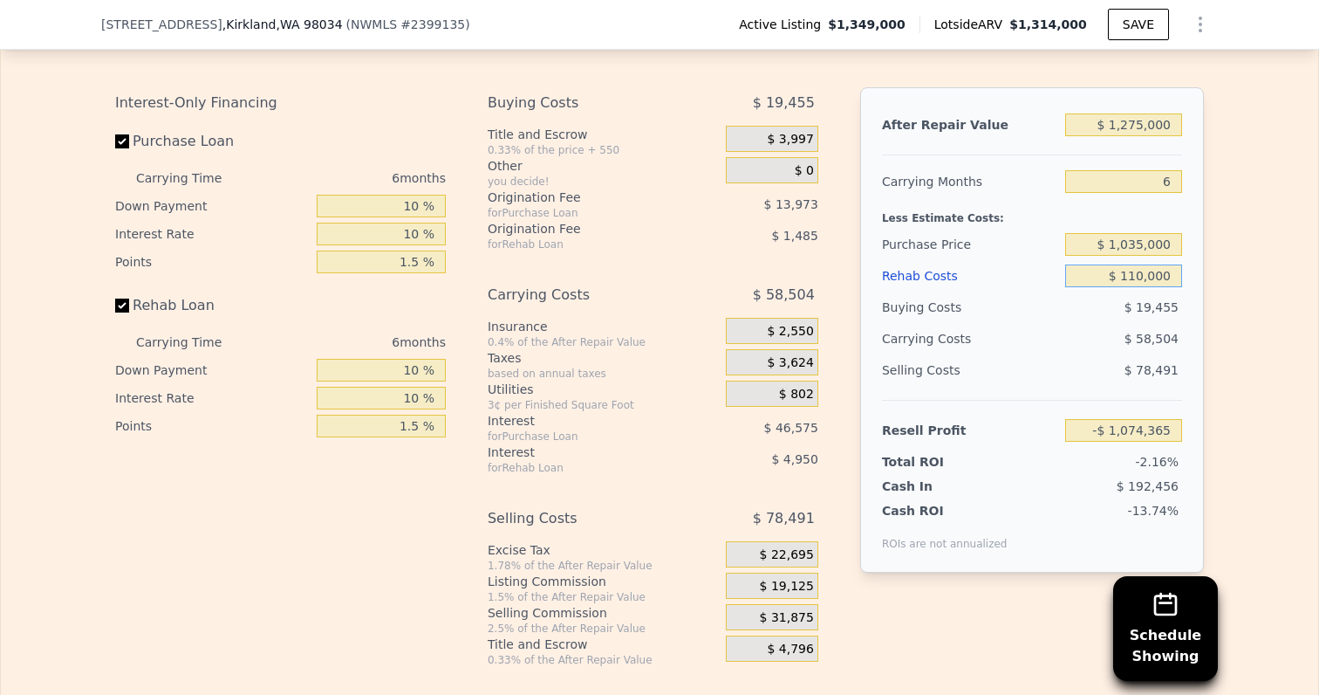
type input "-$ 26,450"
click at [1233, 328] on div "Edit the assumptions in yellow boxes. Input profit to calculate an offer price.…" at bounding box center [660, 341] width 1318 height 649
drag, startPoint x: 1124, startPoint y: 121, endPoint x: 1314, endPoint y: 121, distance: 190.2
click at [1314, 121] on div "Edit the assumptions in yellow boxes. Input profit to calculate an offer price.…" at bounding box center [660, 341] width 1318 height 649
type input "$ 13"
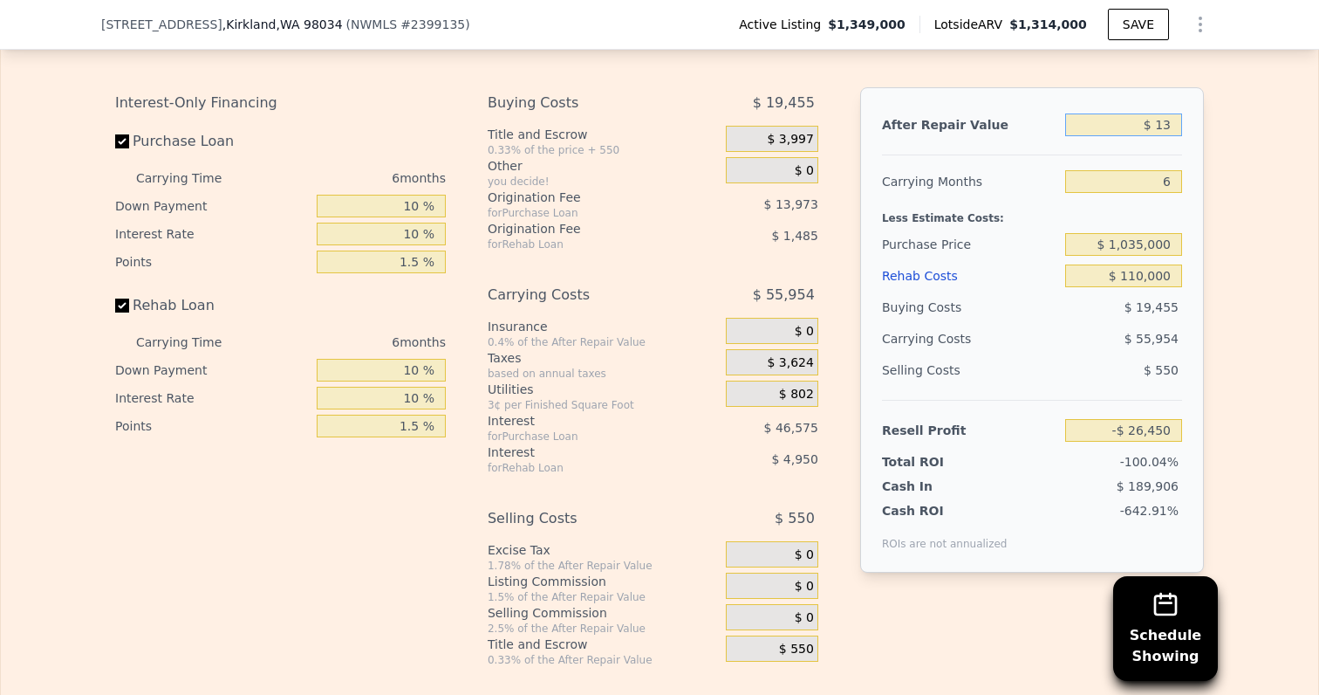
type input "-$ 1,220,946"
type input "$ 132"
type input "-$ 1,220,834"
type input "$ 1,320"
type input "-$ 1,219,722"
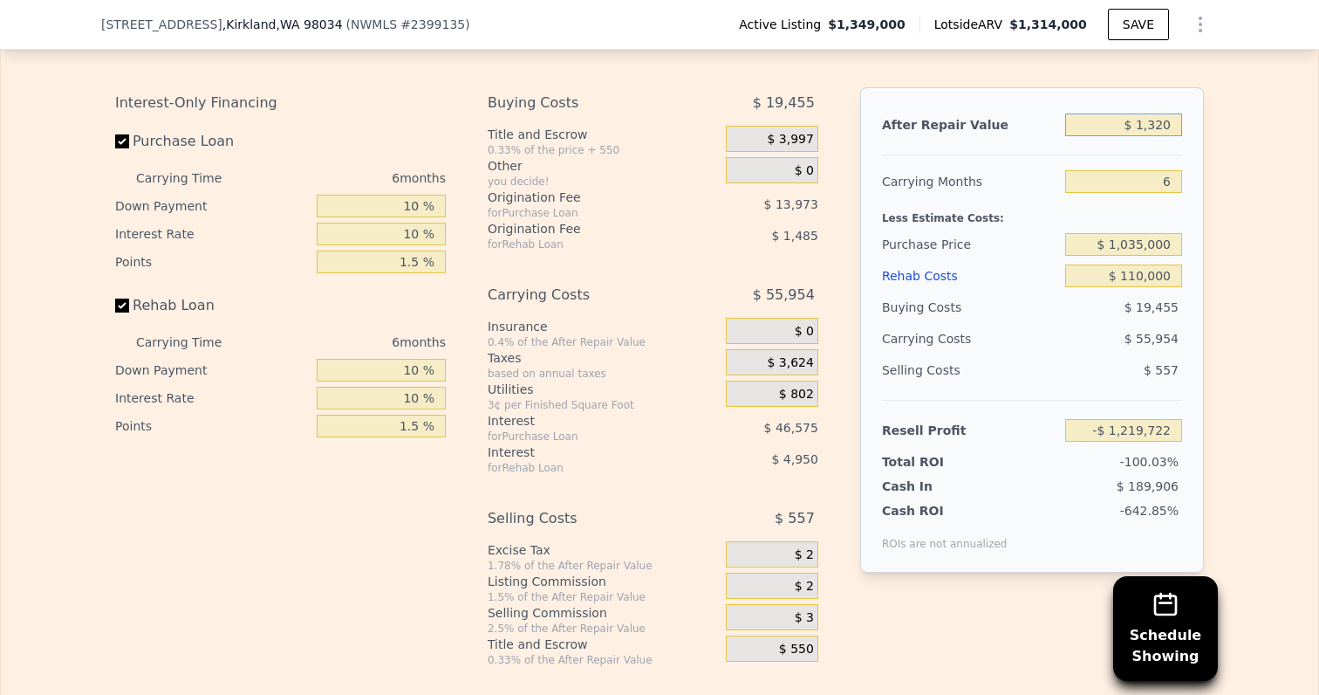
type input "$ 13,200"
type input "-$ 1,208,592"
type input "$ 132,000"
type input "-$ 1,097,293"
type input "$ 1,320,000"
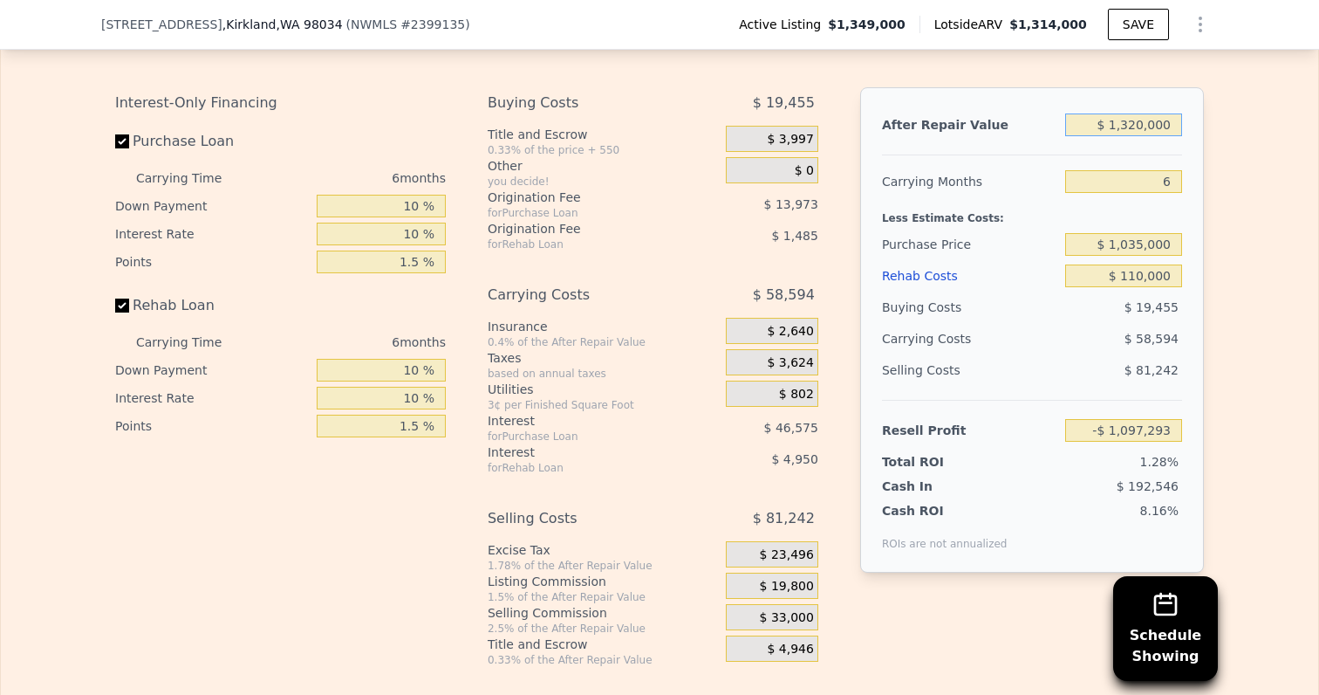
type input "$ 15,709"
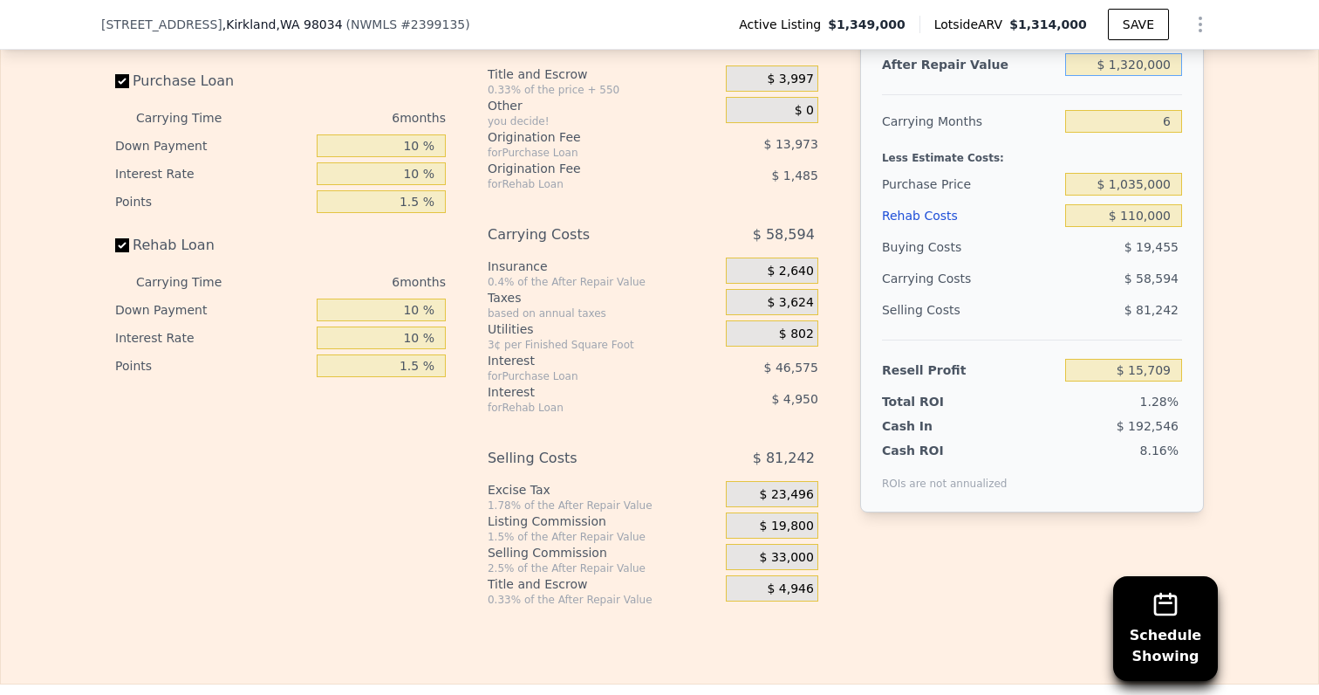
scroll to position [2908, 0]
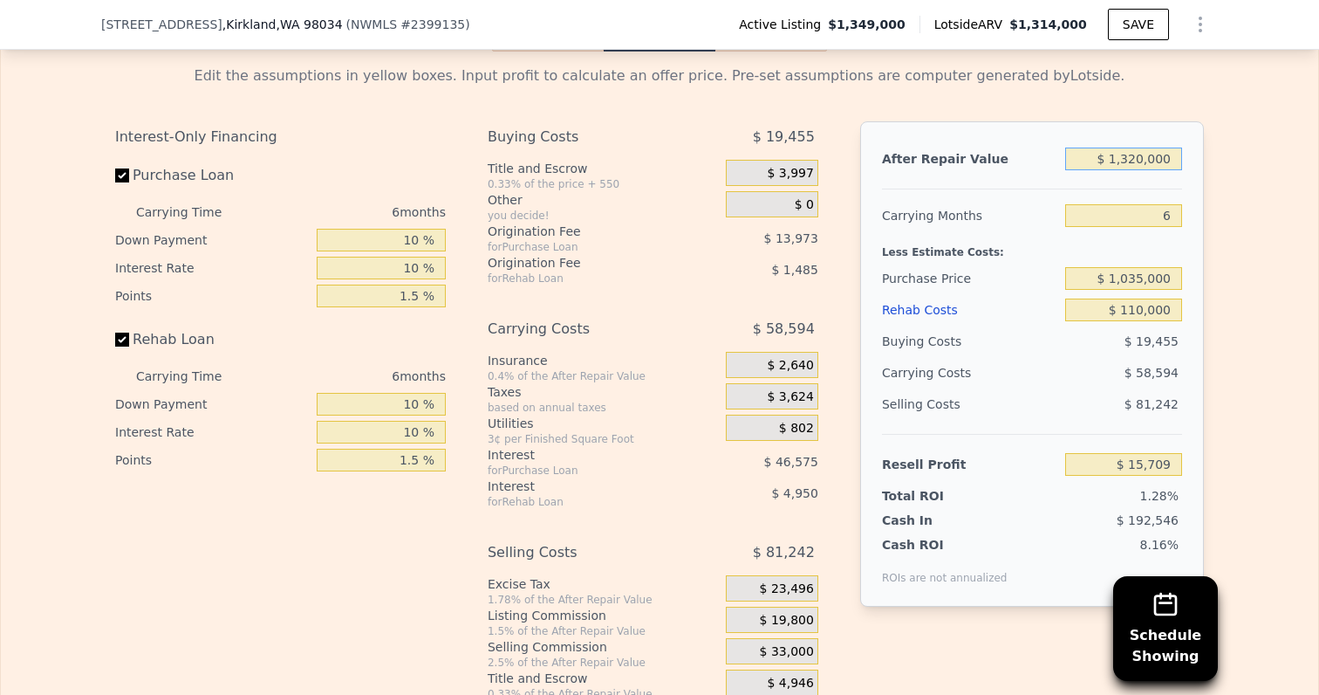
type input "$ 132,000"
type input "-$ 1,097,293"
type input "$ 13,200"
type input "-$ 1,208,592"
type input "$ 1,320"
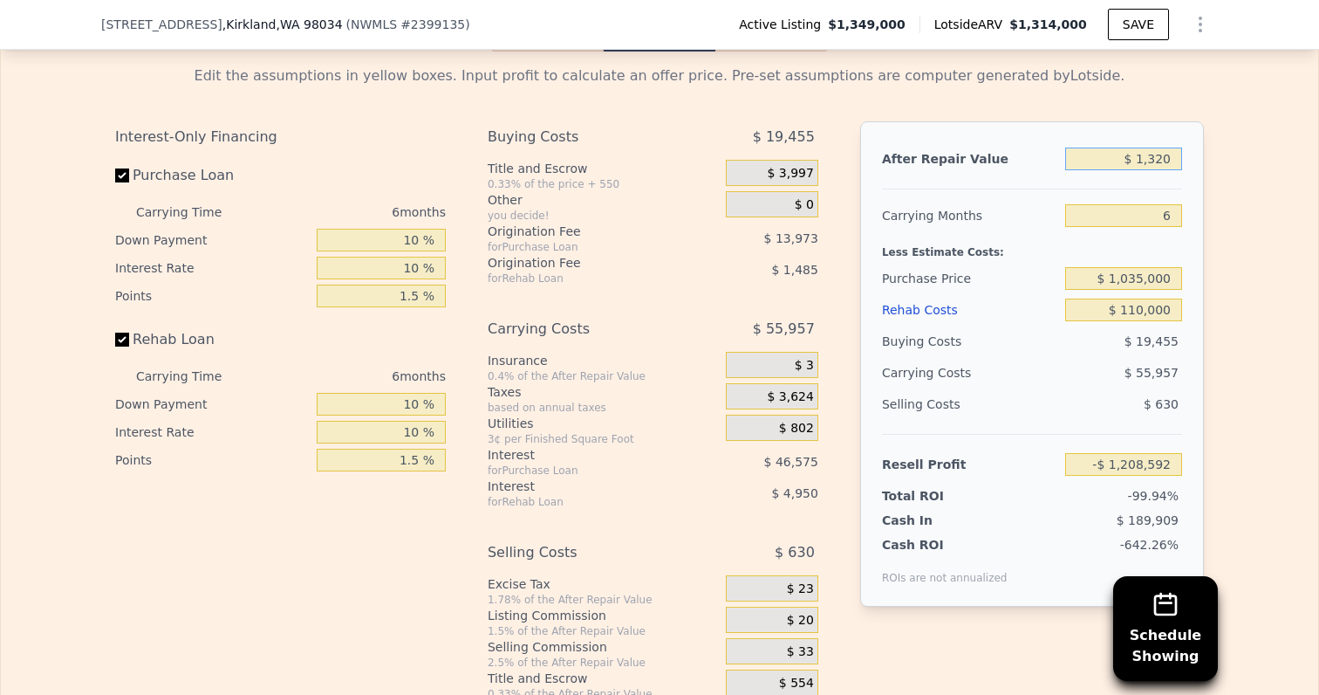
type input "-$ 1,219,722"
type input "$ 132"
type input "-$ 1,220,834"
type input "$ 13"
type input "-$ 1,220,946"
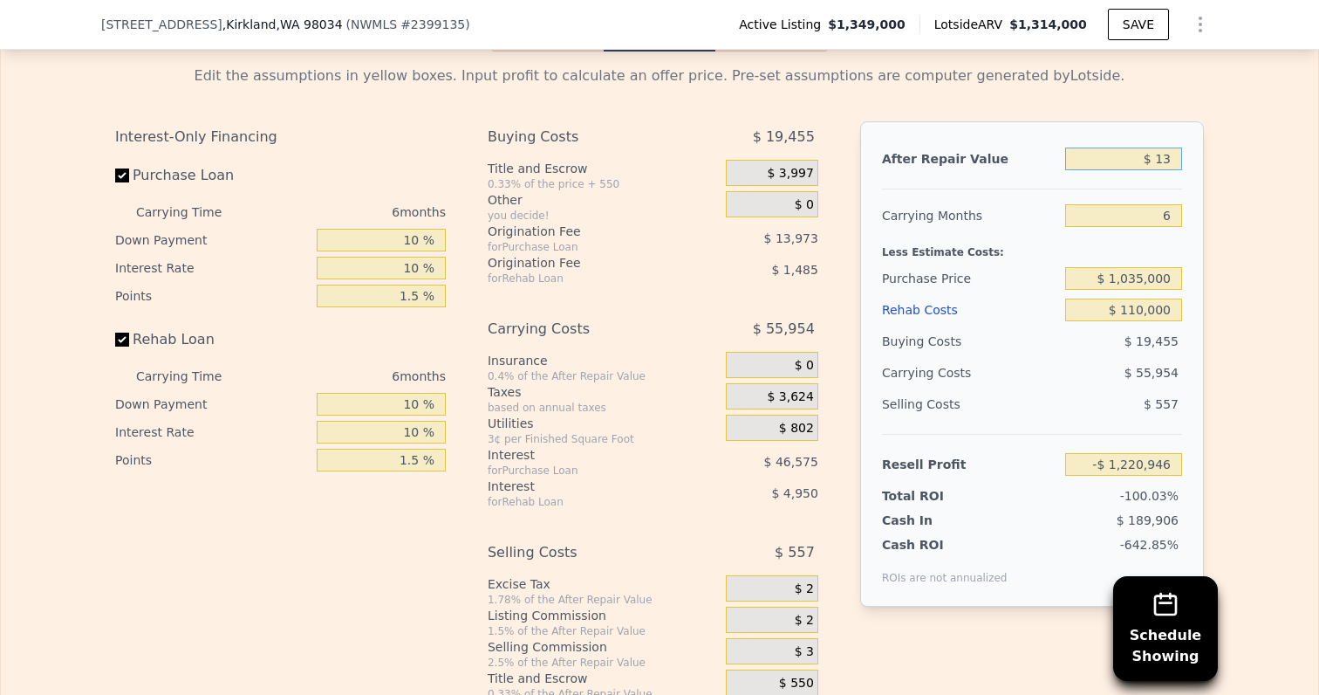
type input "$ 133"
type input "-$ 1,220,833"
type input "$ 1,330"
type input "-$ 1,219,713"
type input "$ 13,300"
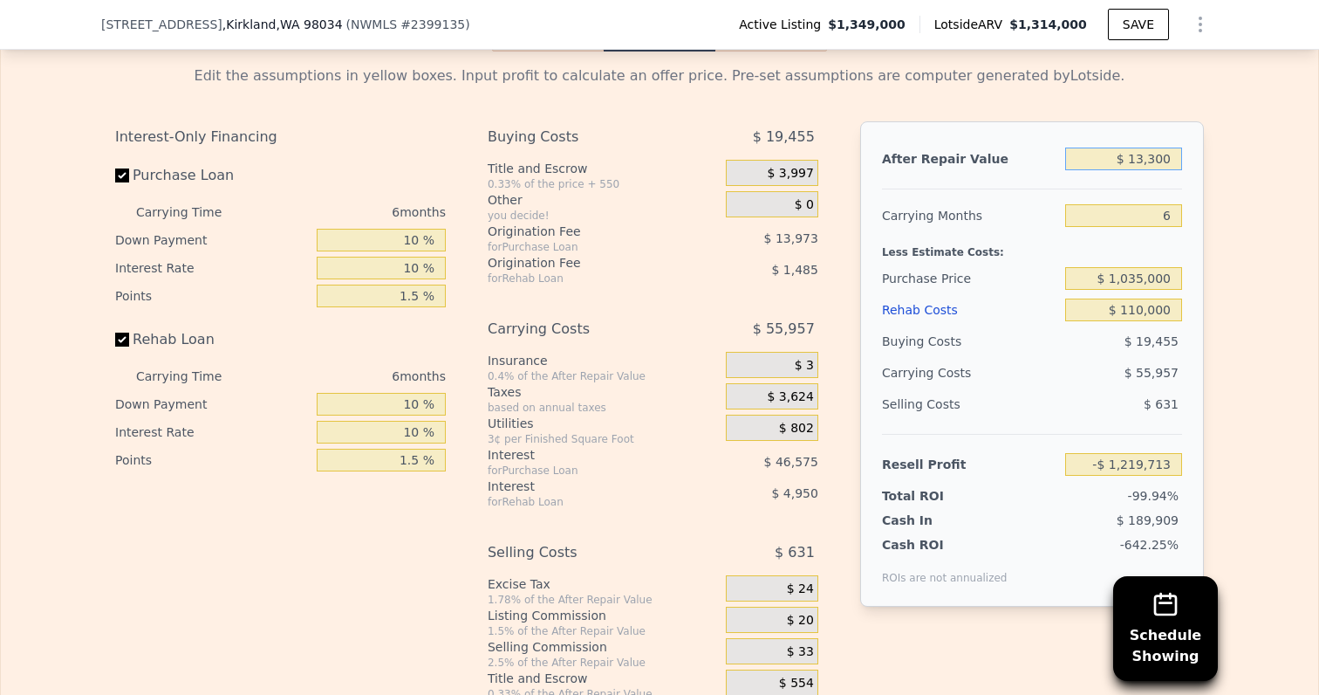
type input "-$ 1,208,500"
type input "$ 133,000"
type input "-$ 1,096,355"
type input "$ 13,300"
type input "-$ 1,208,500"
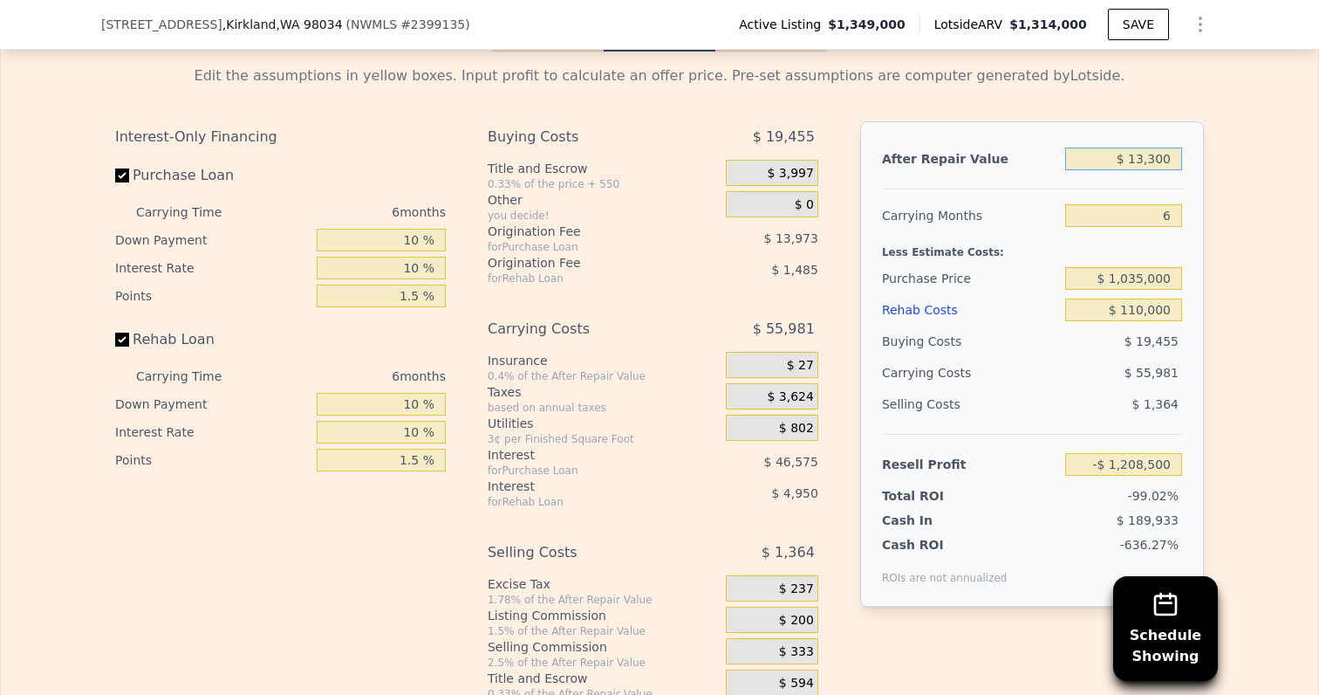
type input "$ 1,330"
type input "-$ 1,219,713"
type input "$ 133"
type input "-$ 1,220,833"
type input "$ 13"
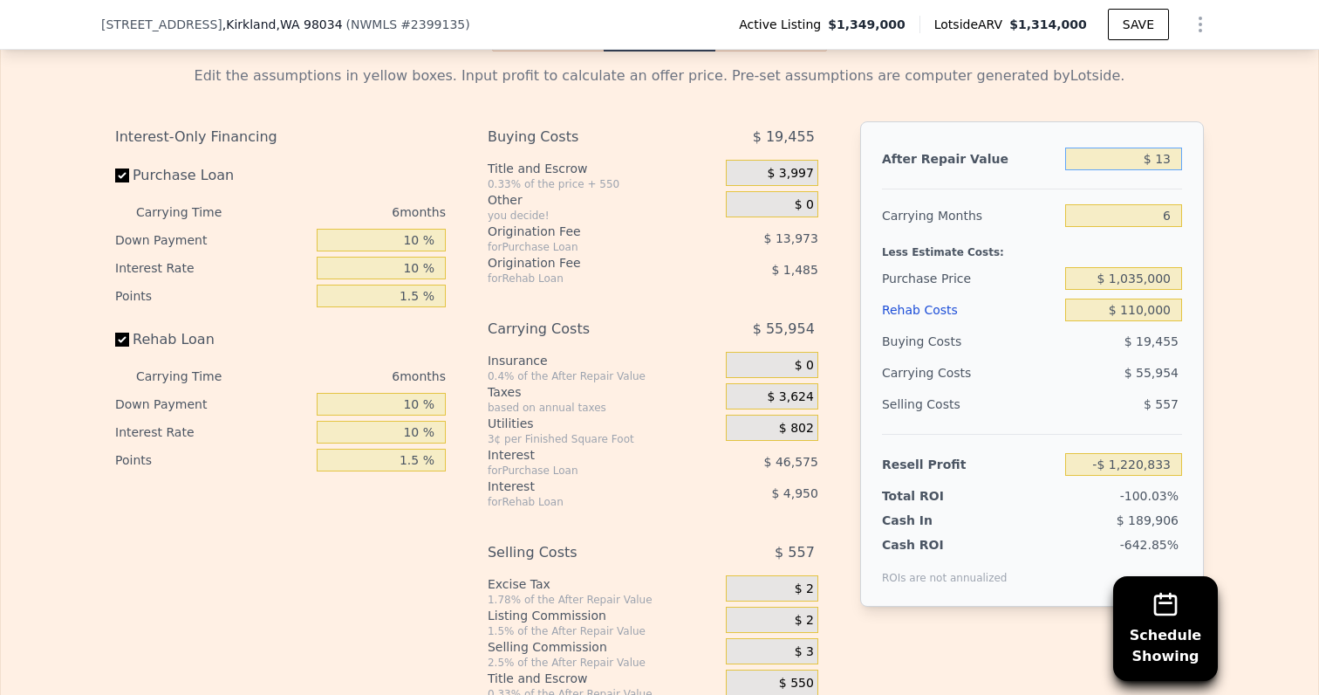
type input "-$ 1,220,946"
type input "$ 130"
type input "-$ 1,220,836"
type input "$ 1,300"
type input "-$ 1,219,742"
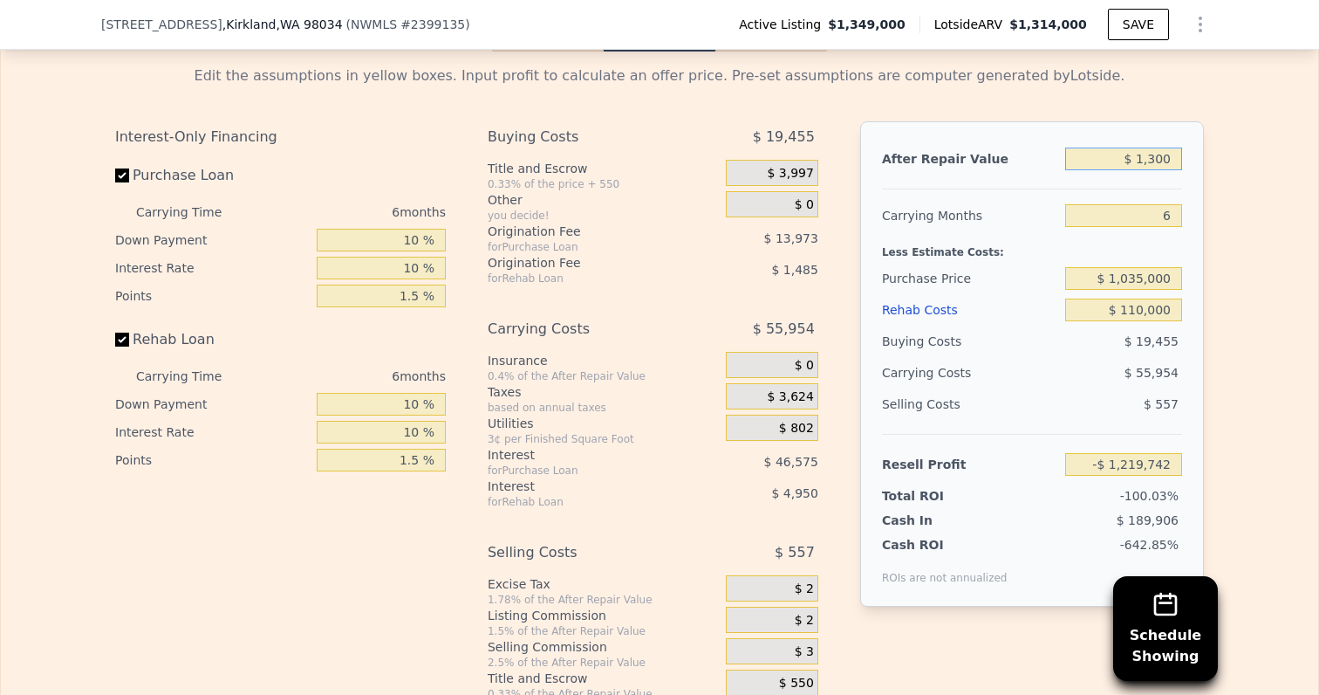
type input "$ 13,000"
type input "-$ 1,208,779"
type input "$ 130,000"
type input "-$ 1,099,166"
type input "$ 1,300,000"
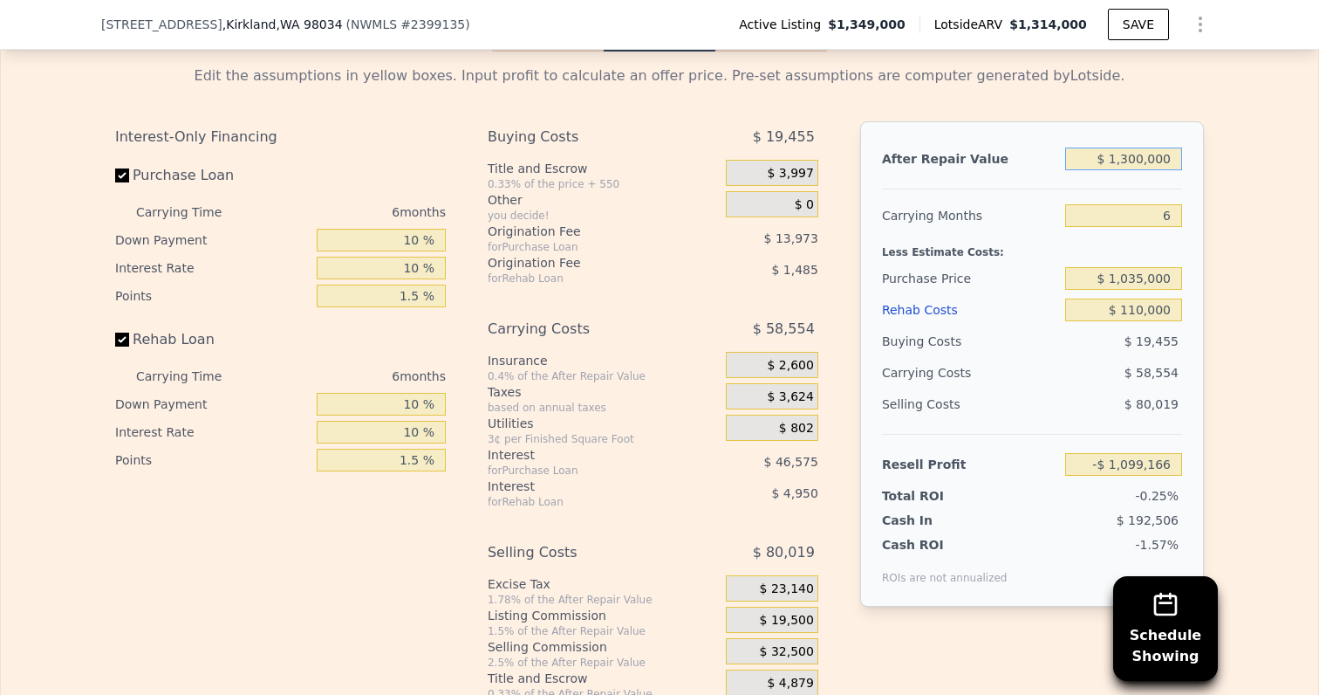
type input "-$ 3,028"
click at [1251, 270] on div "Edit the assumptions in yellow boxes. Input profit to calculate an offer price.…" at bounding box center [660, 375] width 1318 height 649
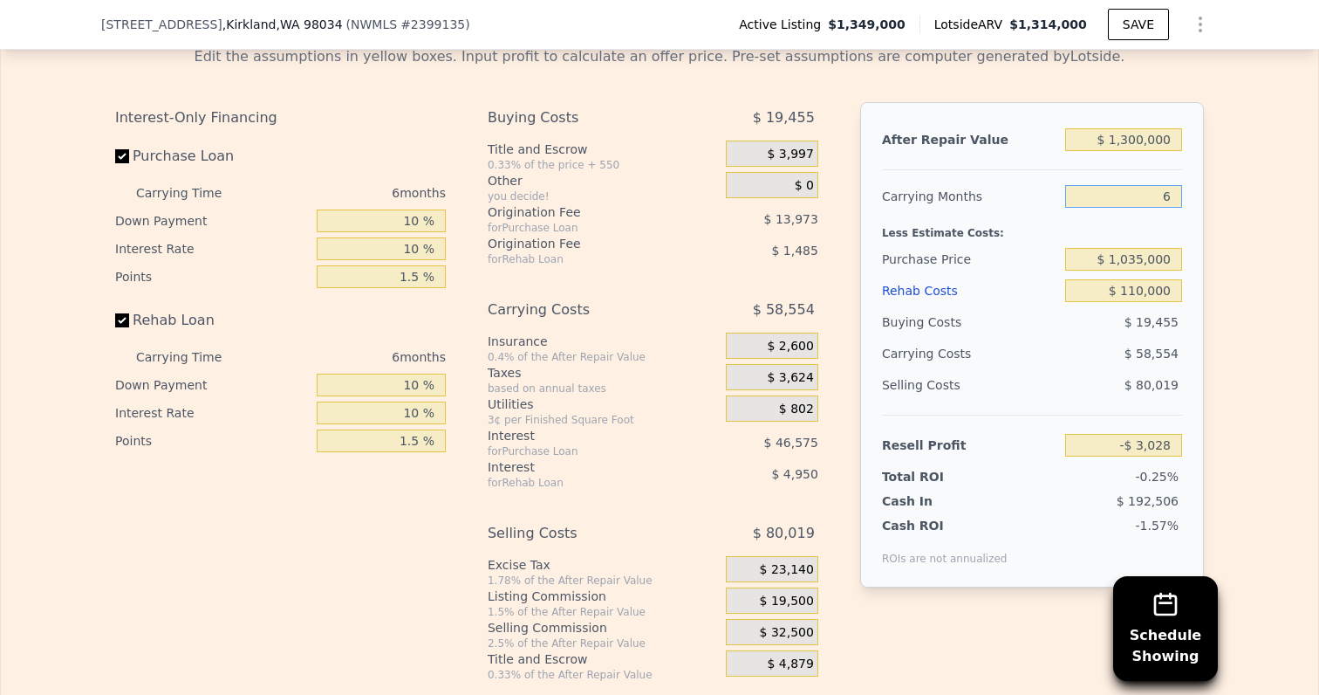
click at [1156, 199] on input "6" at bounding box center [1123, 196] width 117 height 23
click at [1211, 339] on div "Edit the assumptions in yellow boxes. Input profit to calculate an offer price.…" at bounding box center [659, 356] width 1117 height 649
click at [1133, 143] on input "$ 1,300,000" at bounding box center [1123, 139] width 117 height 23
click at [1144, 181] on div "6" at bounding box center [1123, 196] width 117 height 31
click at [1228, 305] on div "Edit the assumptions in yellow boxes. Input profit to calculate an offer price.…" at bounding box center [660, 356] width 1318 height 649
